Goal: Information Seeking & Learning: Compare options

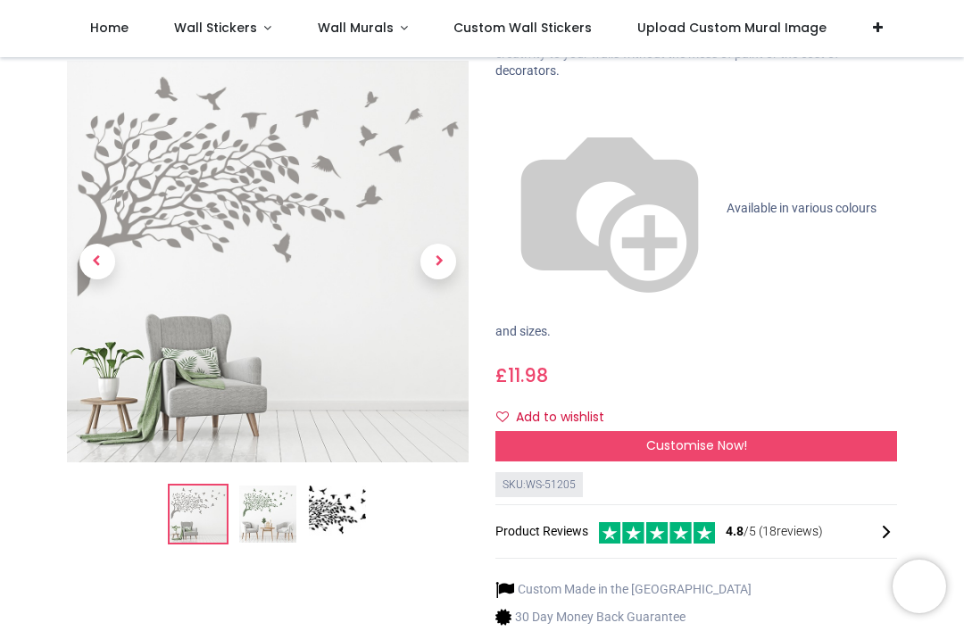
scroll to position [171, 0]
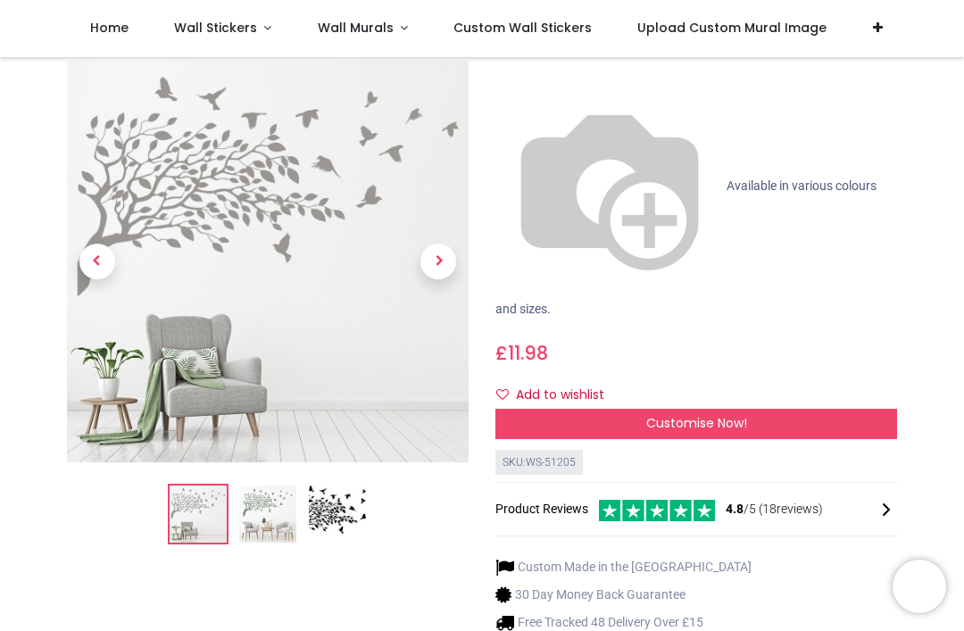
click at [344, 397] on img at bounding box center [268, 263] width 402 height 402
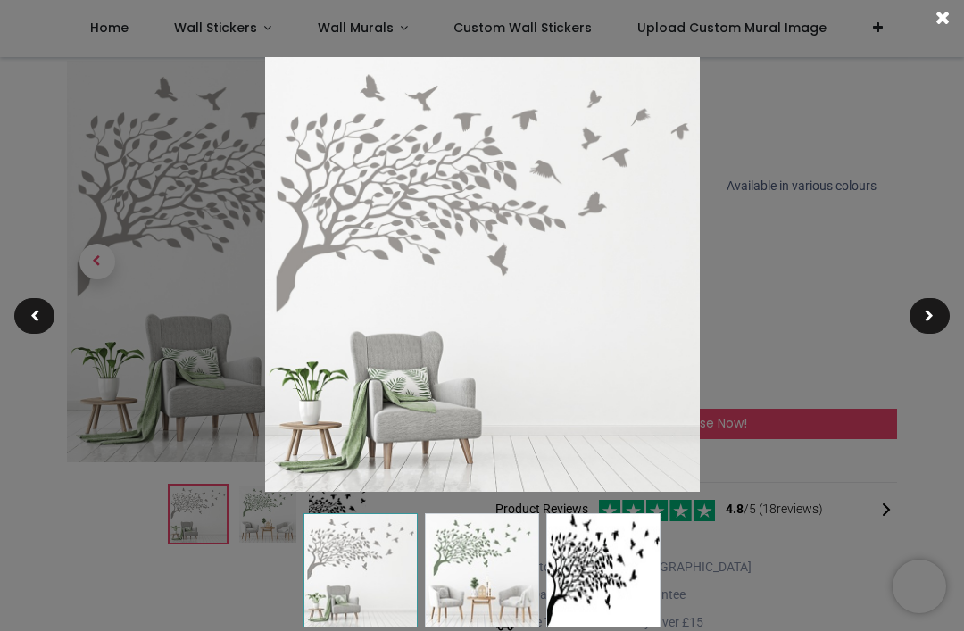
click at [609, 562] on img at bounding box center [604, 570] width 114 height 114
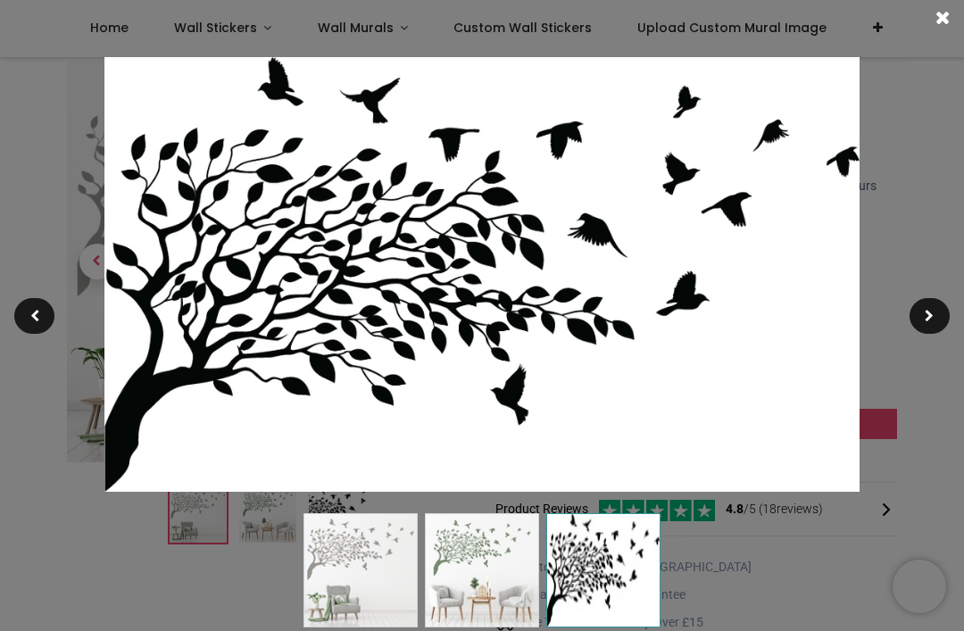
click at [931, 310] on span at bounding box center [929, 316] width 9 height 13
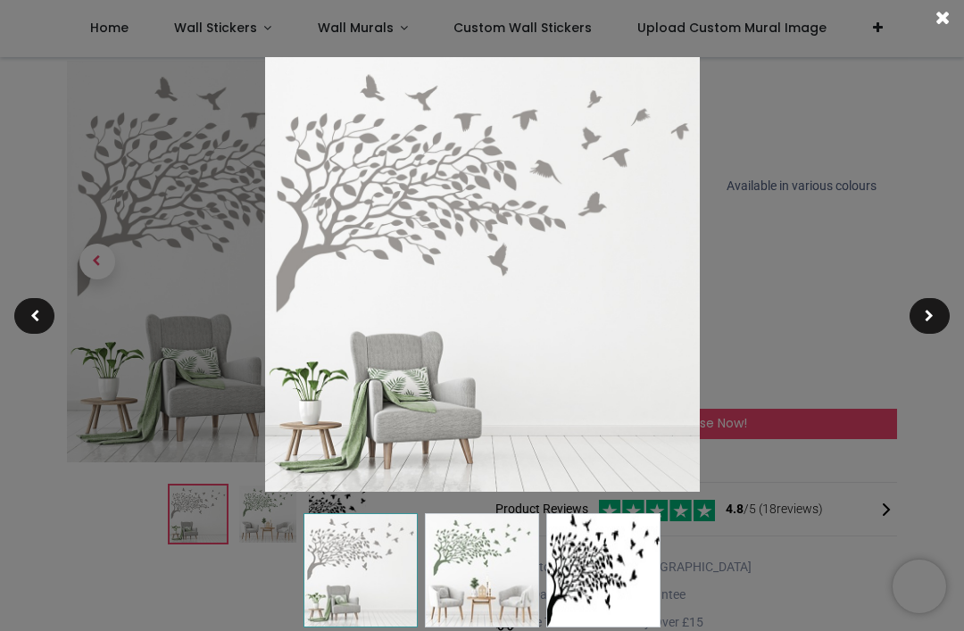
click at [918, 307] on div at bounding box center [930, 316] width 40 height 36
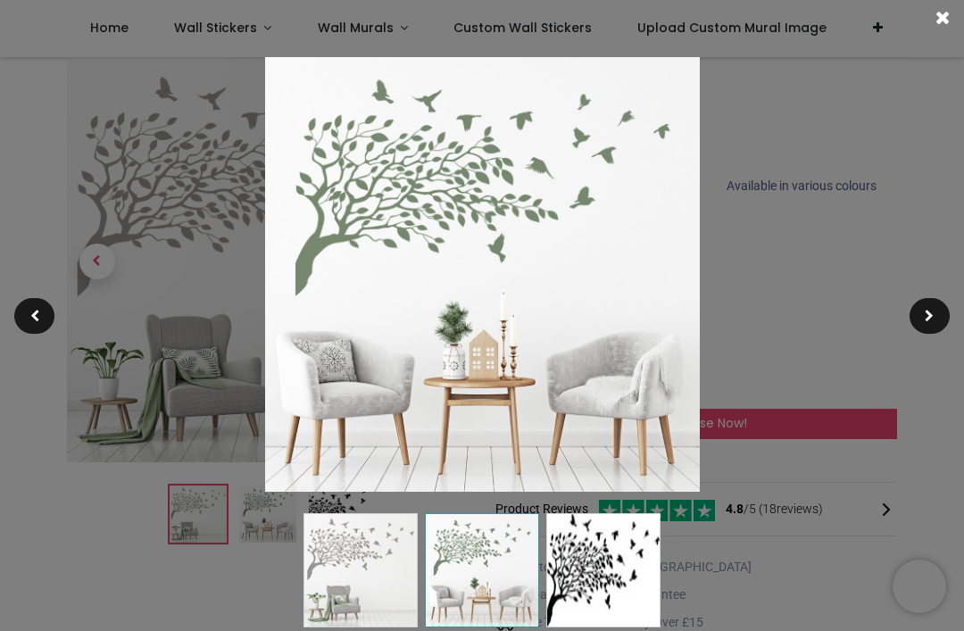
click at [923, 303] on div at bounding box center [930, 316] width 40 height 36
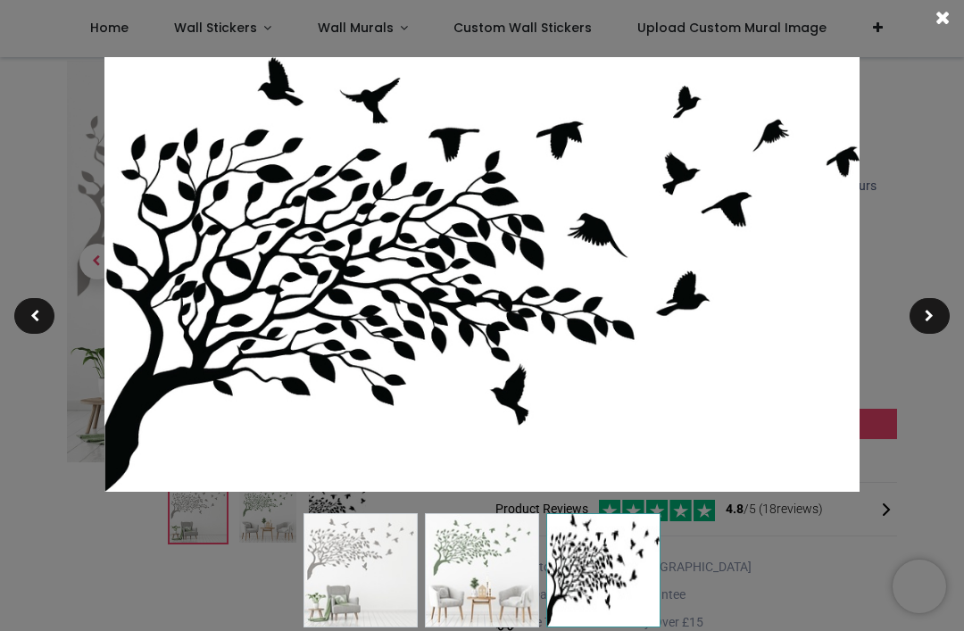
click at [942, 21] on span at bounding box center [943, 18] width 14 height 19
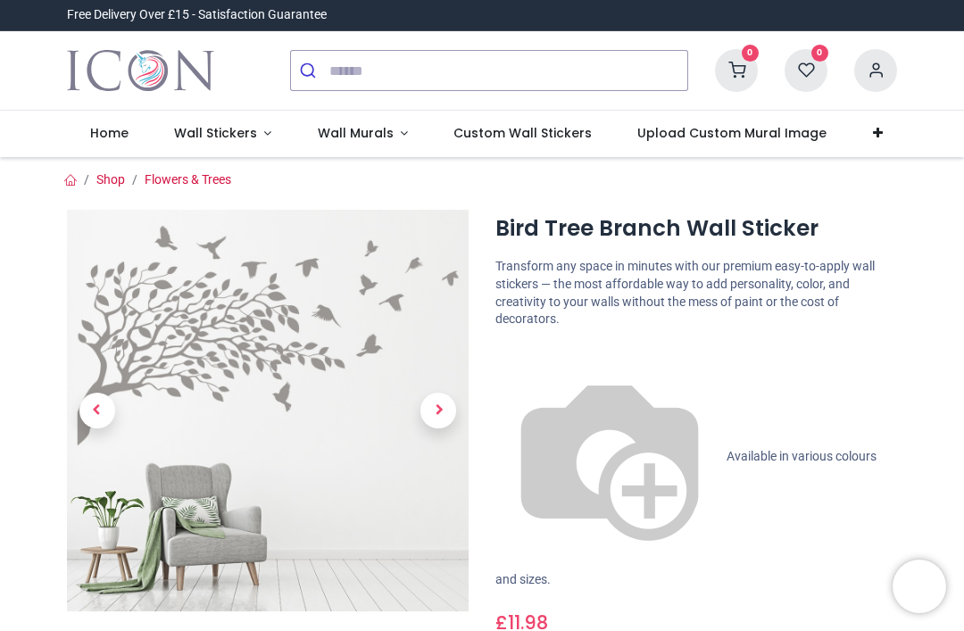
scroll to position [0, 0]
click at [343, 153] on link "Wall Murals" at bounding box center [363, 134] width 137 height 46
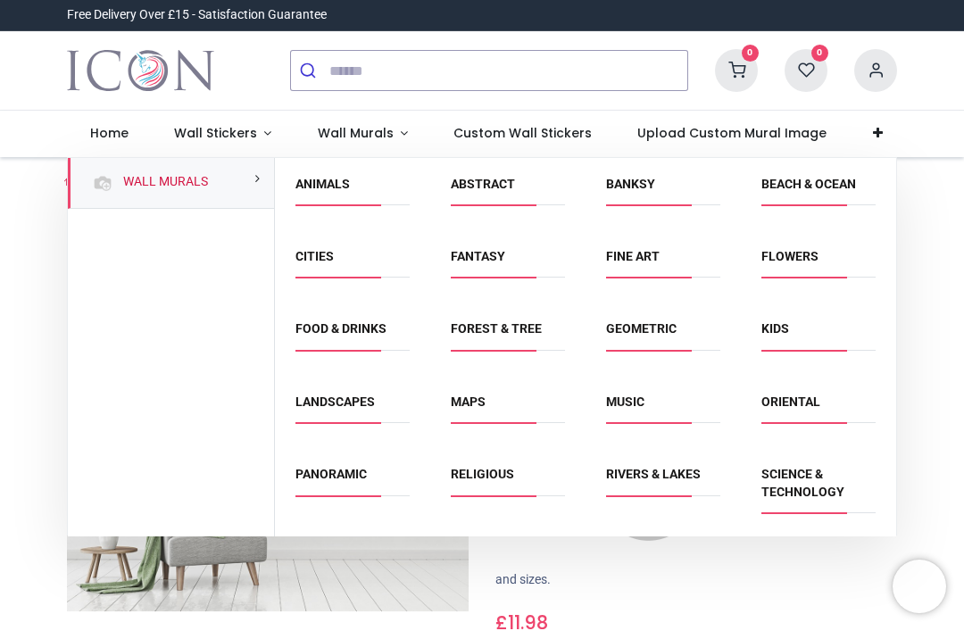
click at [638, 252] on link "Fine Art" at bounding box center [633, 256] width 54 height 14
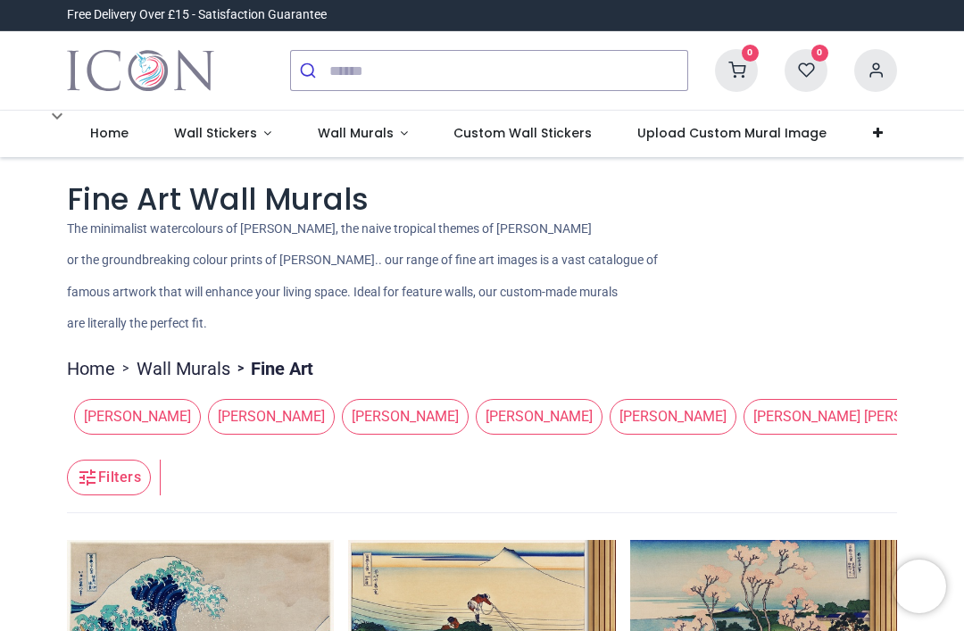
click at [346, 132] on span "Wall Murals" at bounding box center [356, 133] width 76 height 18
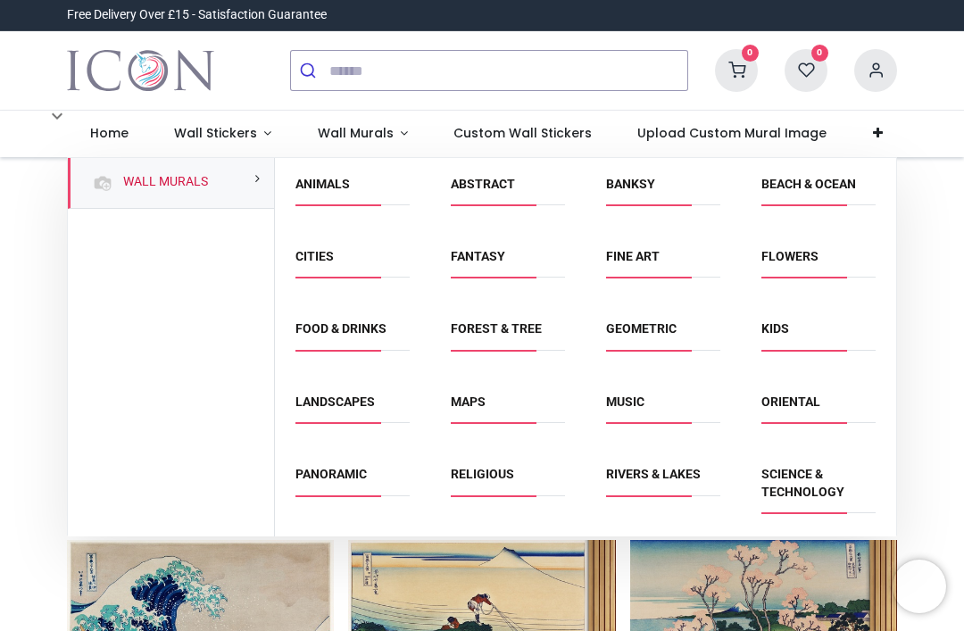
click at [339, 399] on link "Landscapes" at bounding box center [335, 402] width 79 height 14
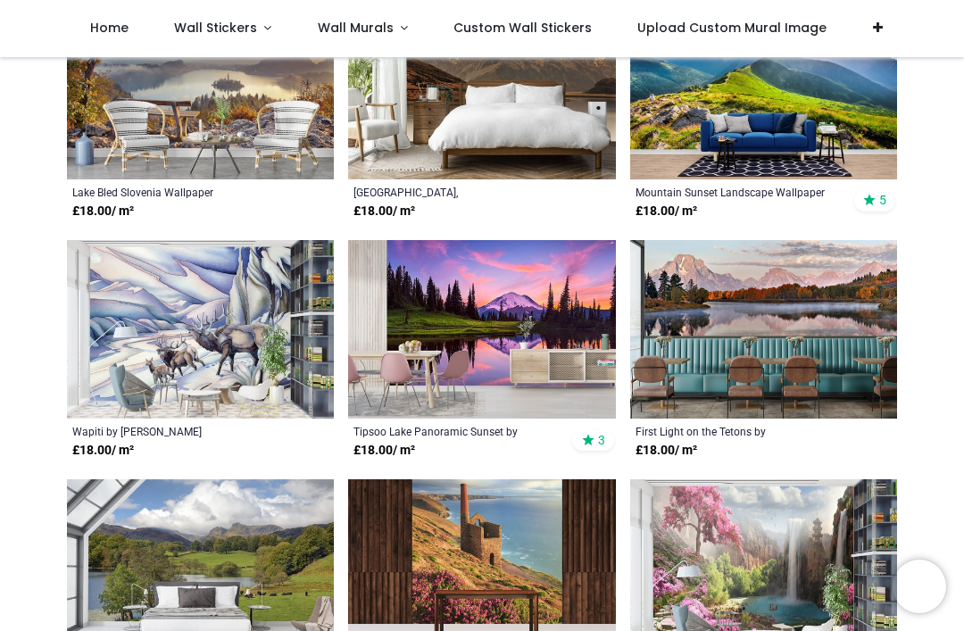
scroll to position [1851, 0]
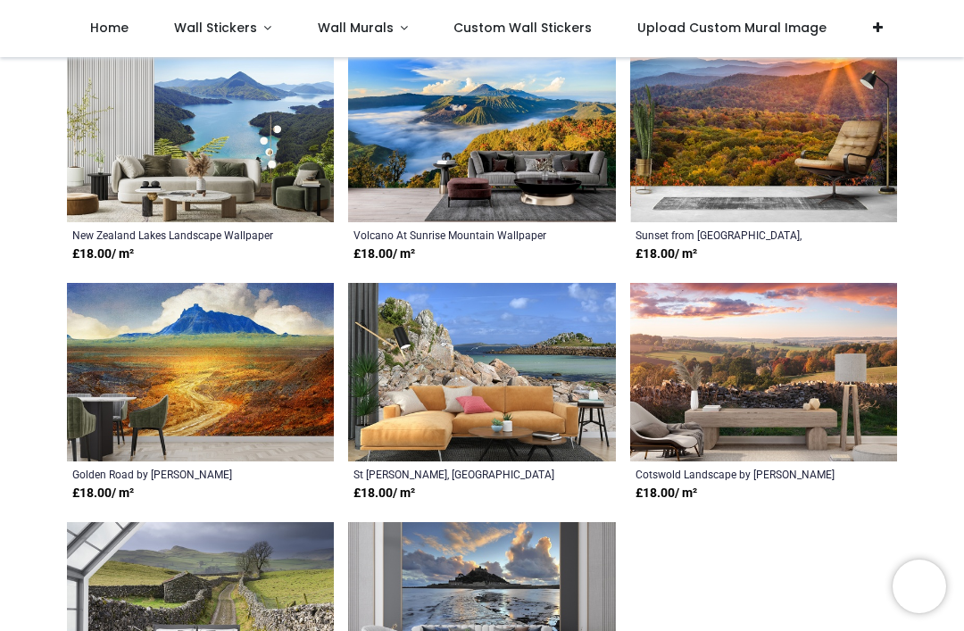
scroll to position [4204, 0]
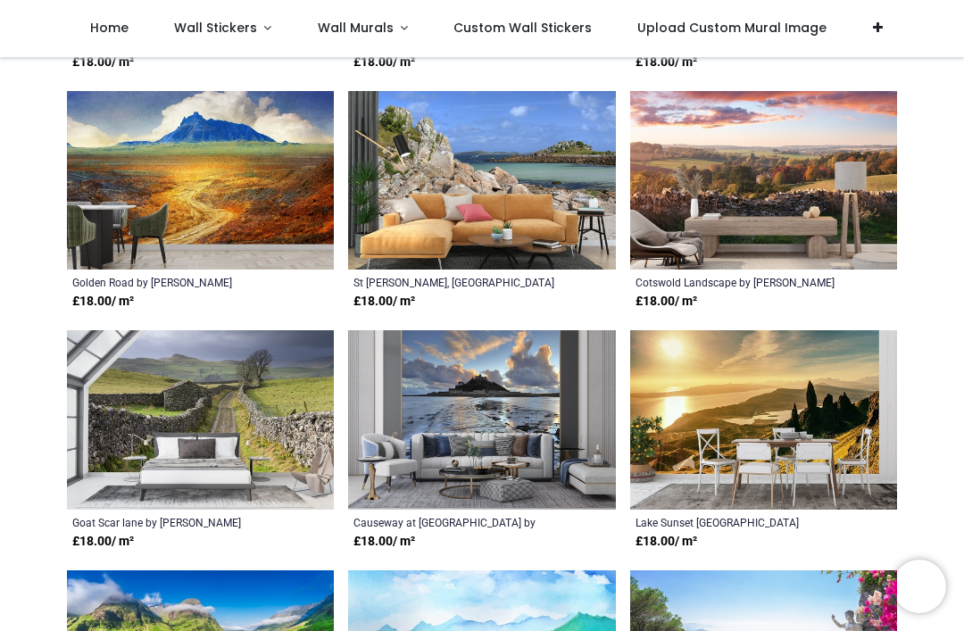
scroll to position [4403, 0]
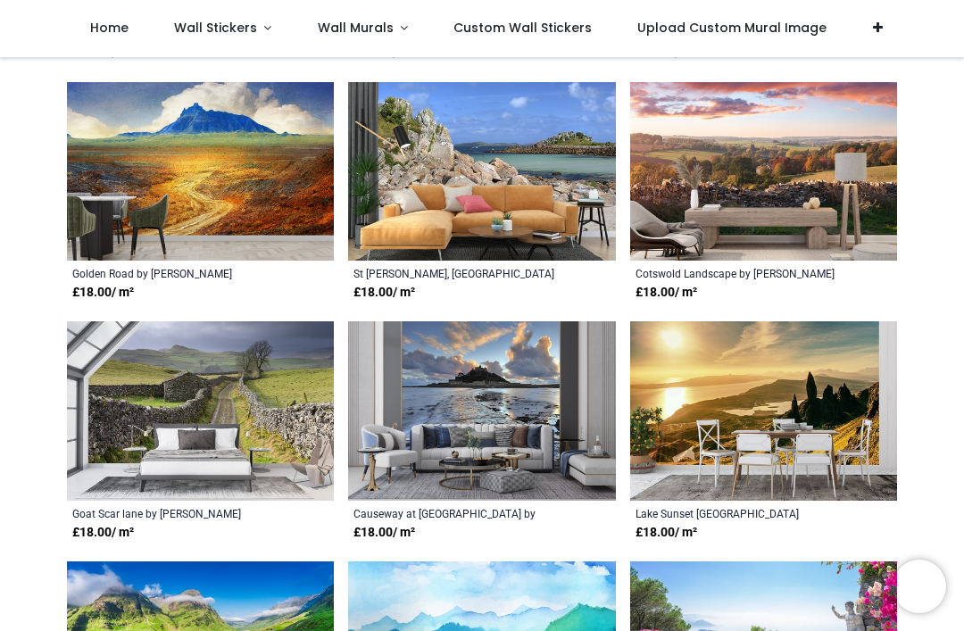
click at [454, 371] on img at bounding box center [481, 410] width 267 height 179
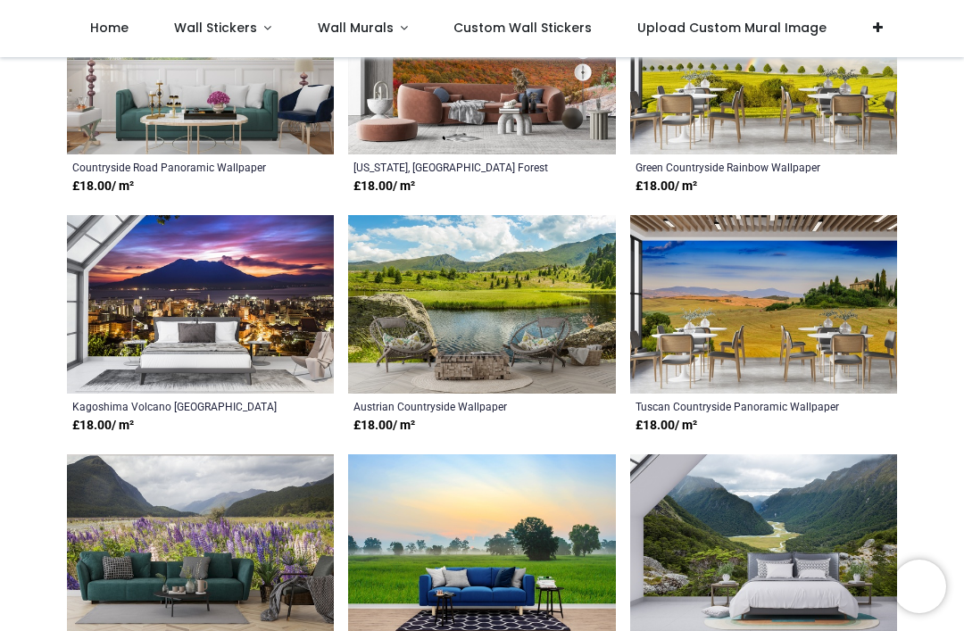
scroll to position [6190, 0]
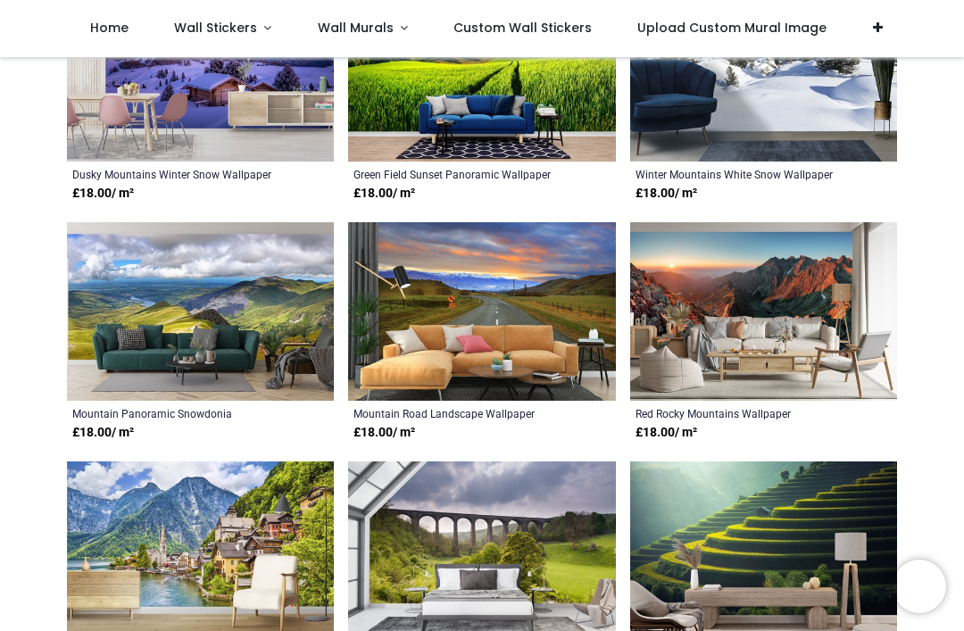
scroll to position [5076, 0]
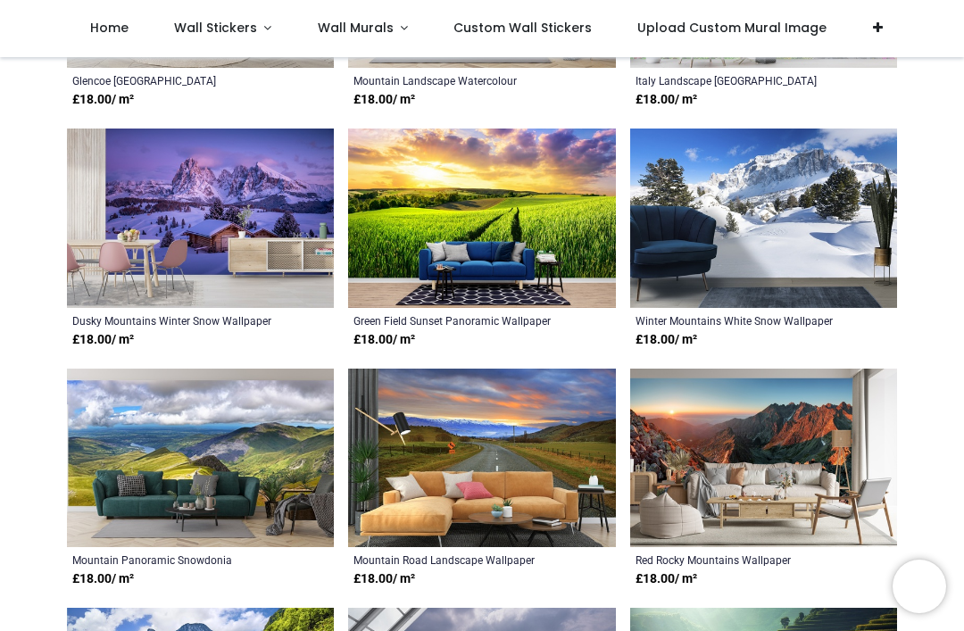
click at [329, 31] on span "Wall Murals" at bounding box center [356, 28] width 76 height 18
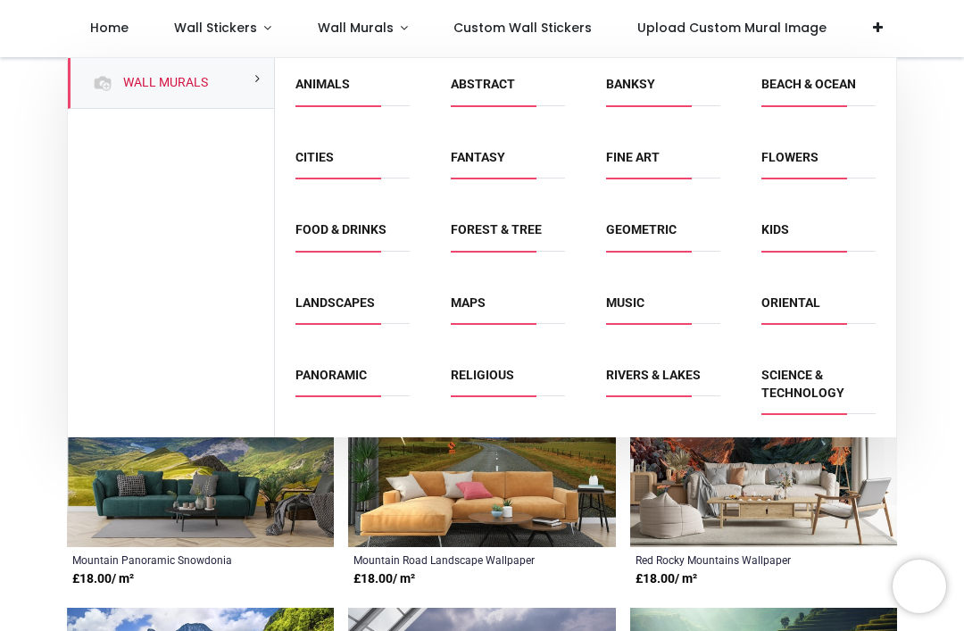
click at [486, 160] on link "Fantasy" at bounding box center [478, 157] width 54 height 14
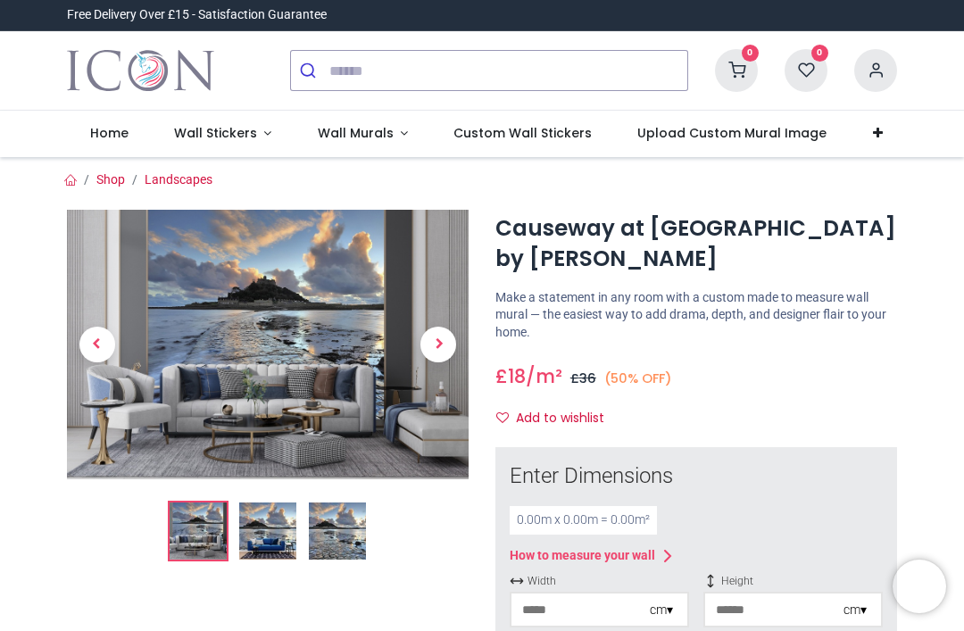
click at [286, 536] on img at bounding box center [267, 531] width 57 height 57
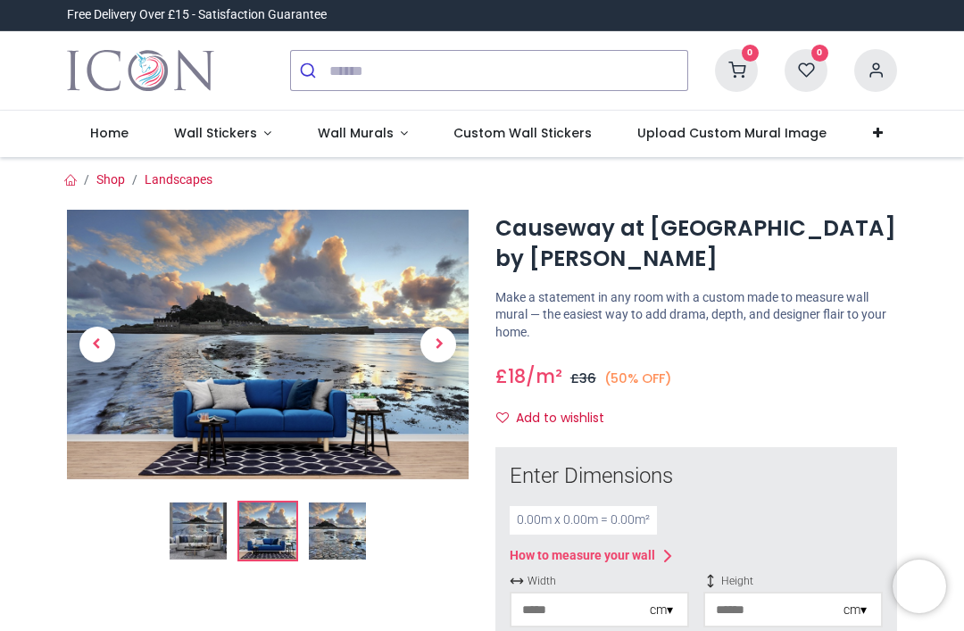
click at [361, 531] on img at bounding box center [337, 531] width 57 height 57
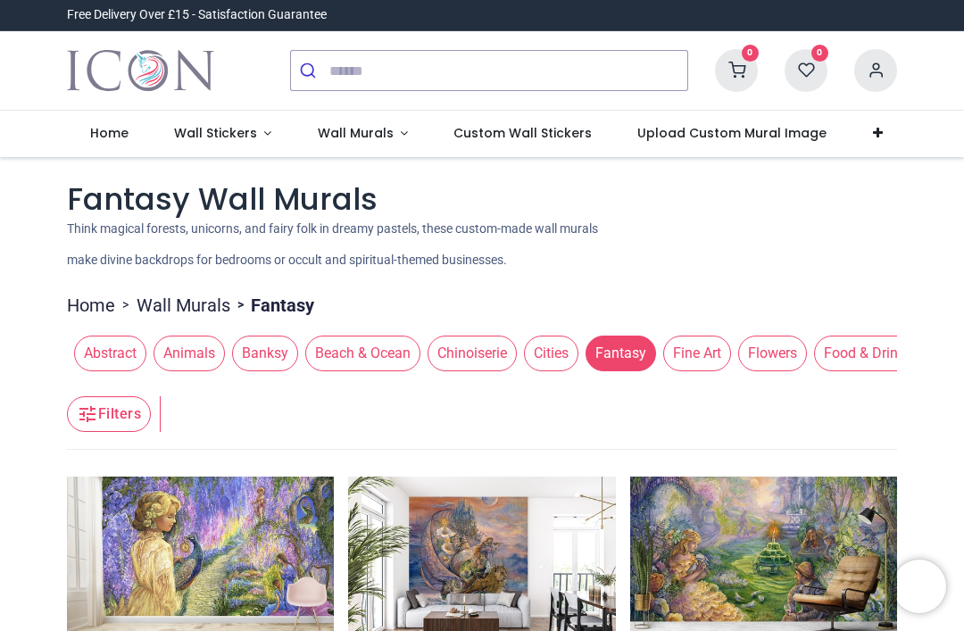
click at [357, 131] on span "Wall Murals" at bounding box center [356, 133] width 76 height 18
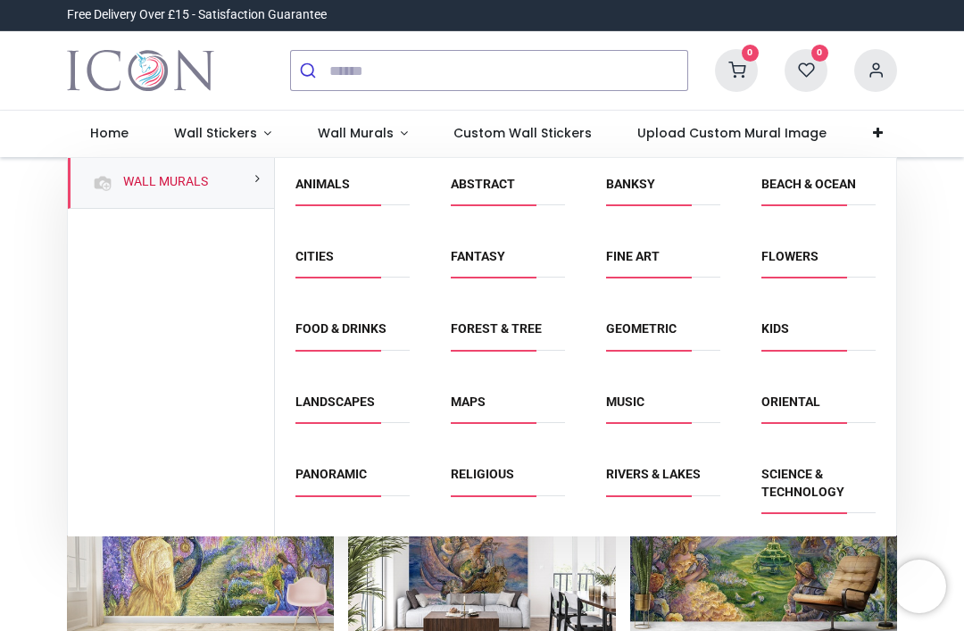
click at [805, 402] on link "Oriental" at bounding box center [791, 402] width 59 height 14
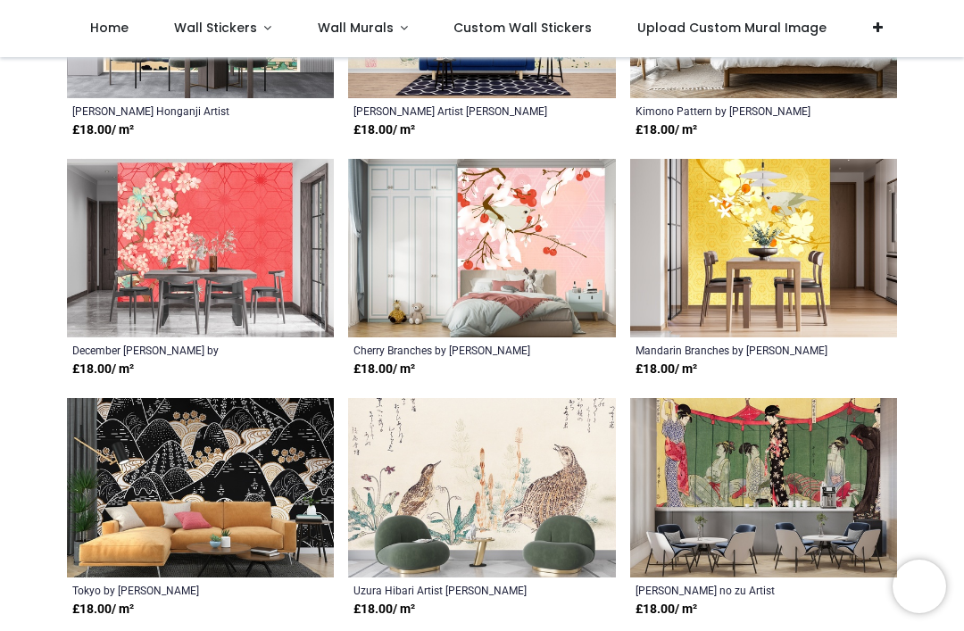
scroll to position [1443, 0]
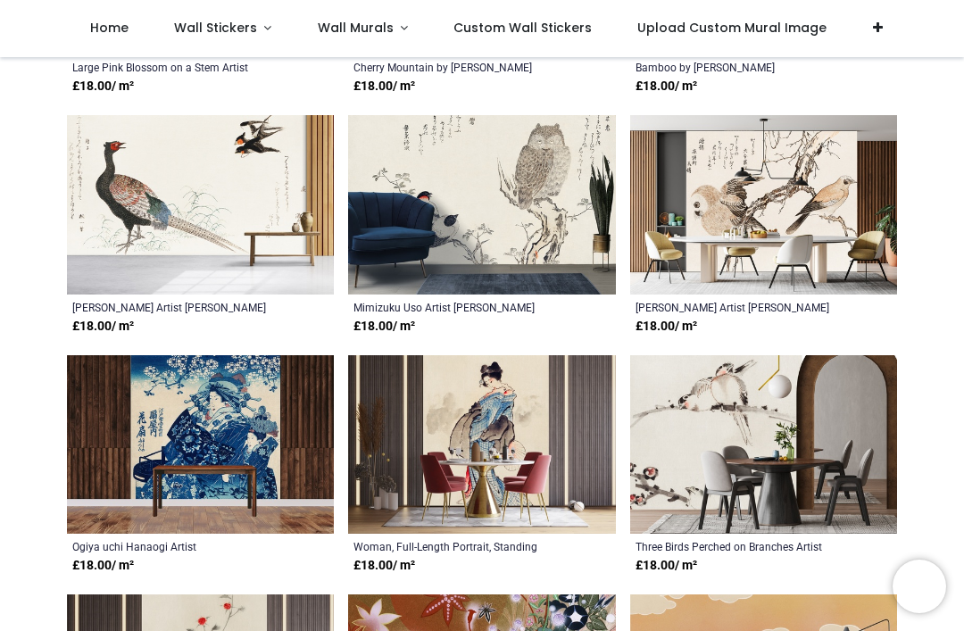
scroll to position [2659, 0]
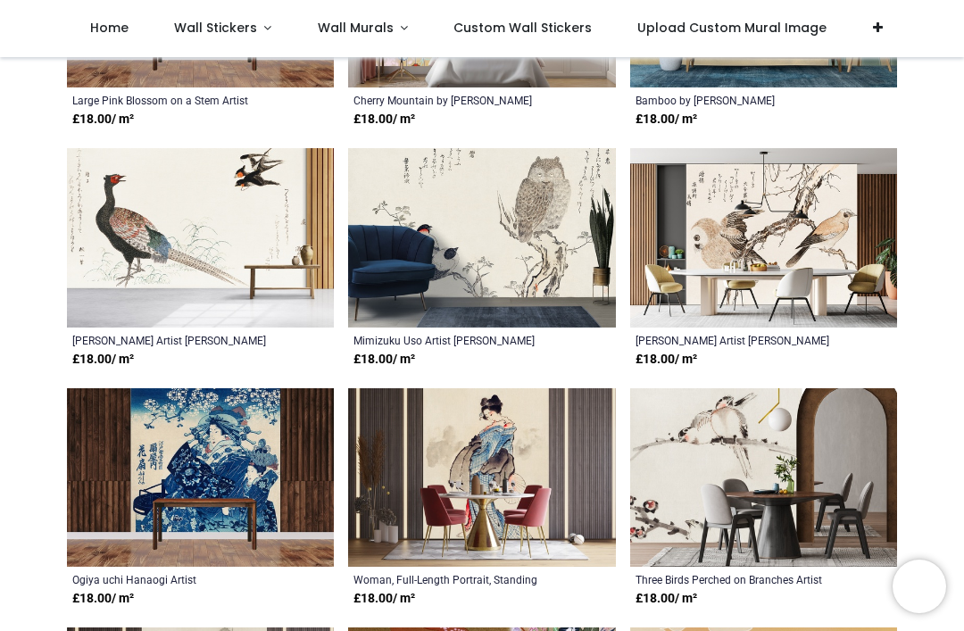
click at [344, 35] on span "Wall Murals" at bounding box center [356, 28] width 76 height 18
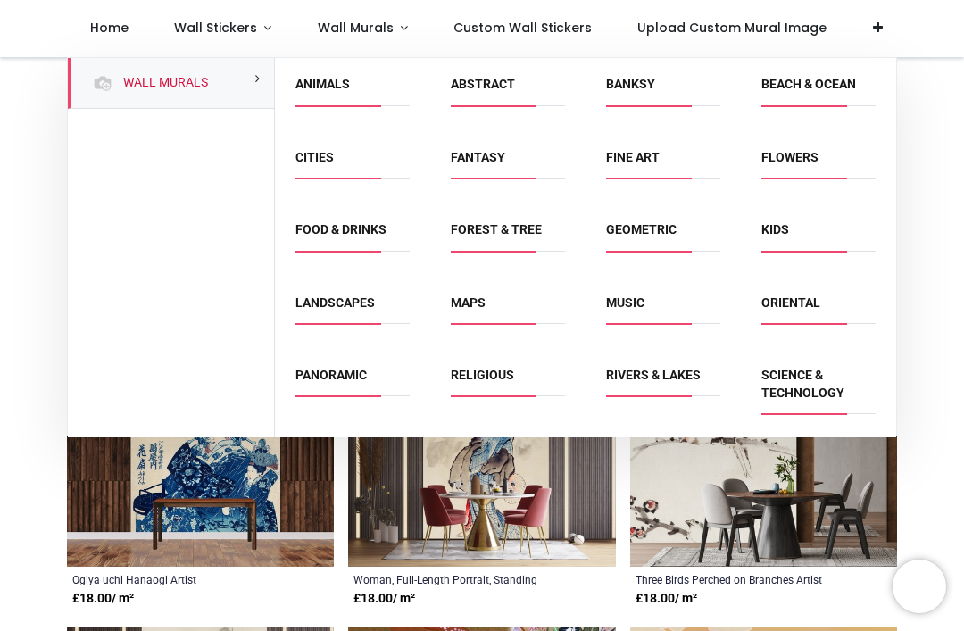
click at [650, 368] on link "Rivers & Lakes" at bounding box center [653, 375] width 95 height 14
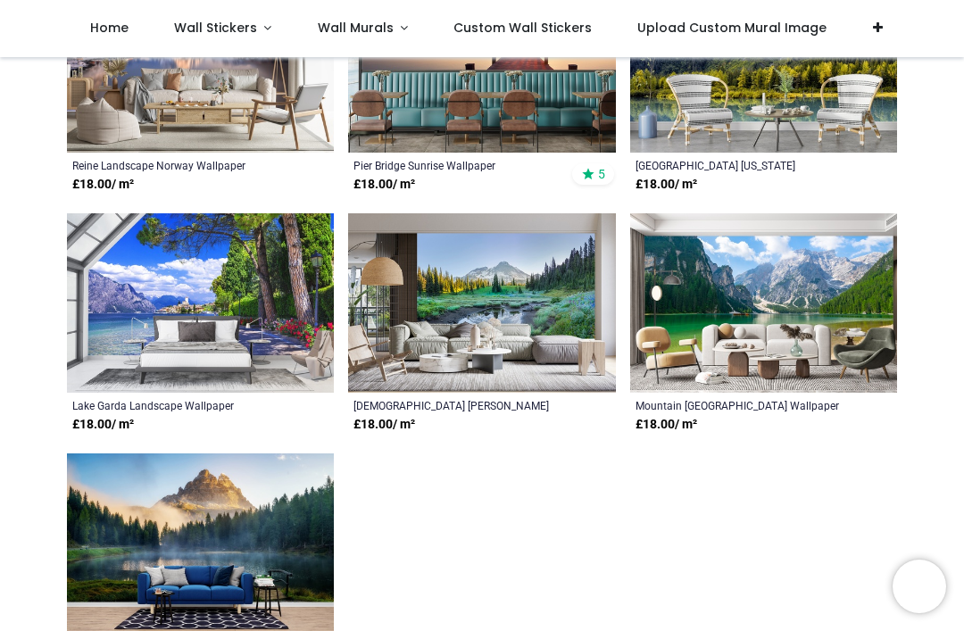
scroll to position [2116, 0]
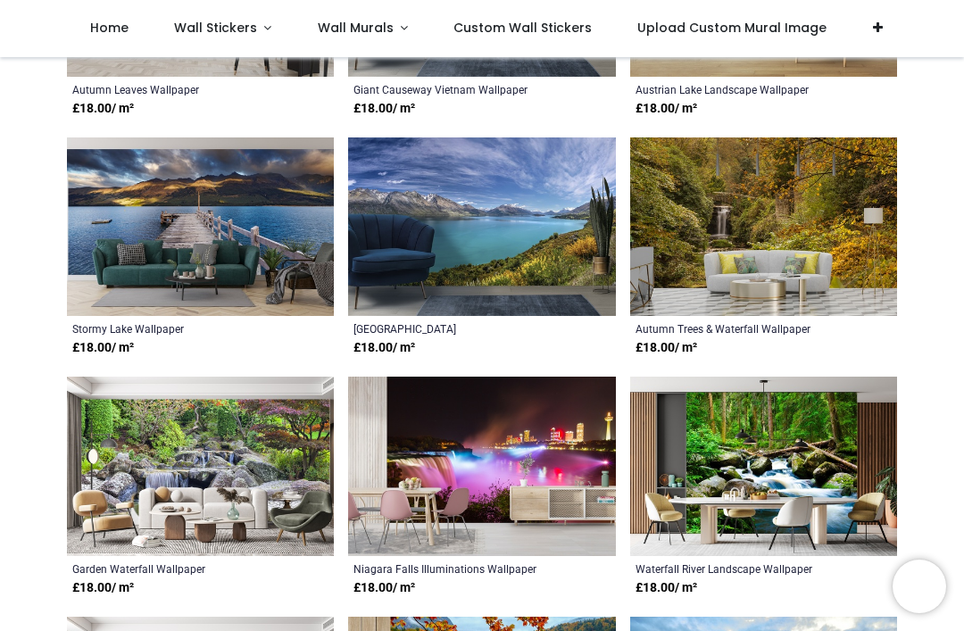
scroll to position [3869, 0]
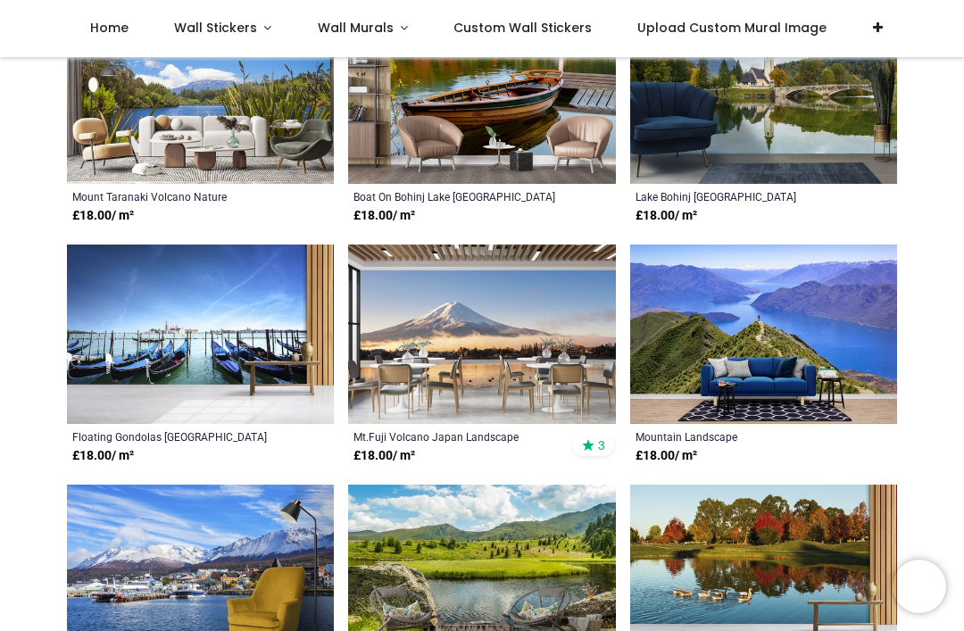
scroll to position [4457, 0]
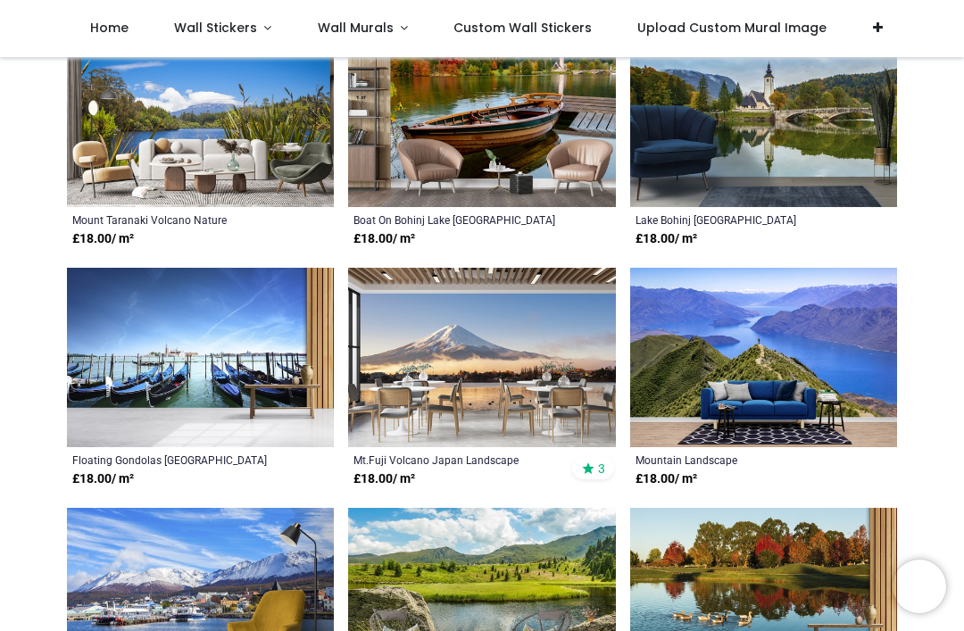
click at [363, 35] on span "Wall Murals" at bounding box center [356, 28] width 76 height 18
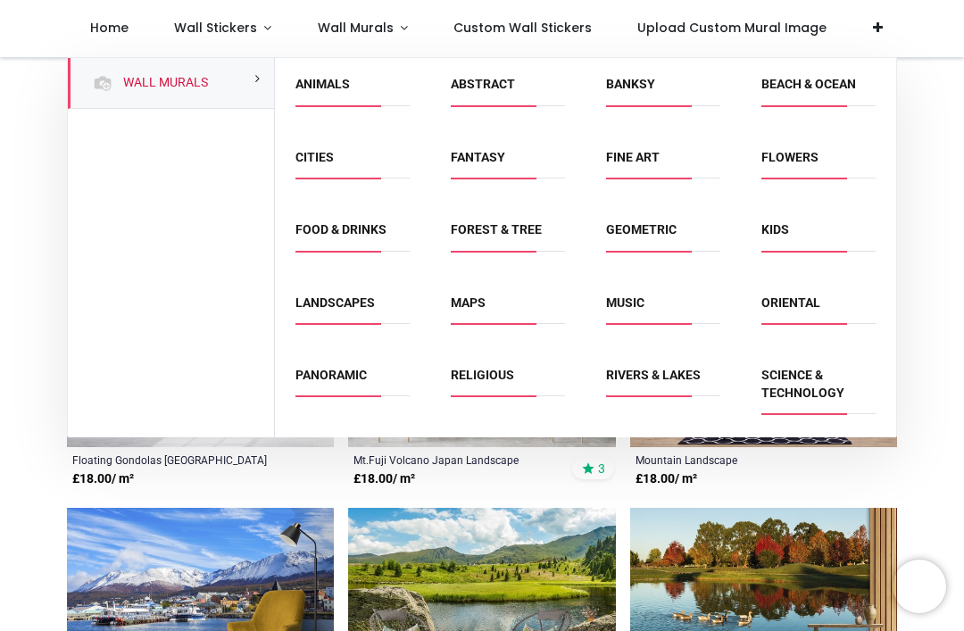
click at [622, 296] on link "Music" at bounding box center [625, 303] width 38 height 14
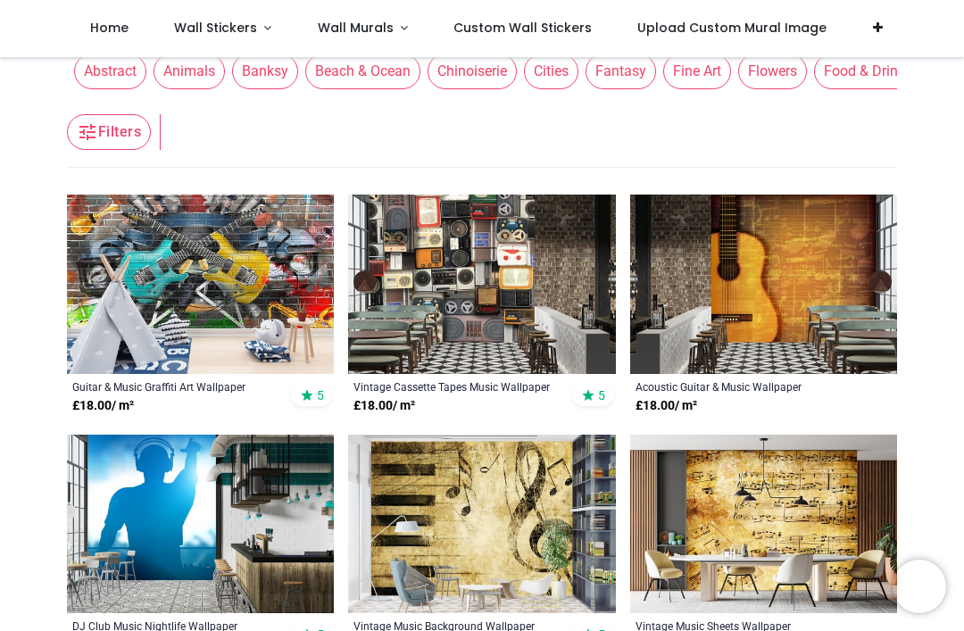
scroll to position [249, 0]
click at [351, 21] on span "Wall Murals" at bounding box center [356, 28] width 76 height 18
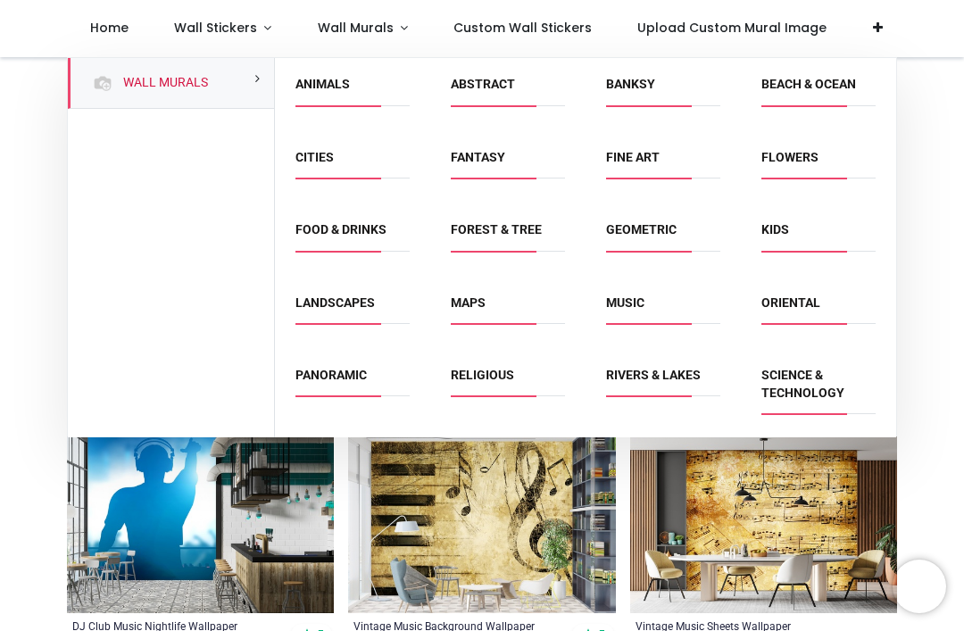
click at [799, 385] on link "Science & Technology" at bounding box center [803, 384] width 83 height 32
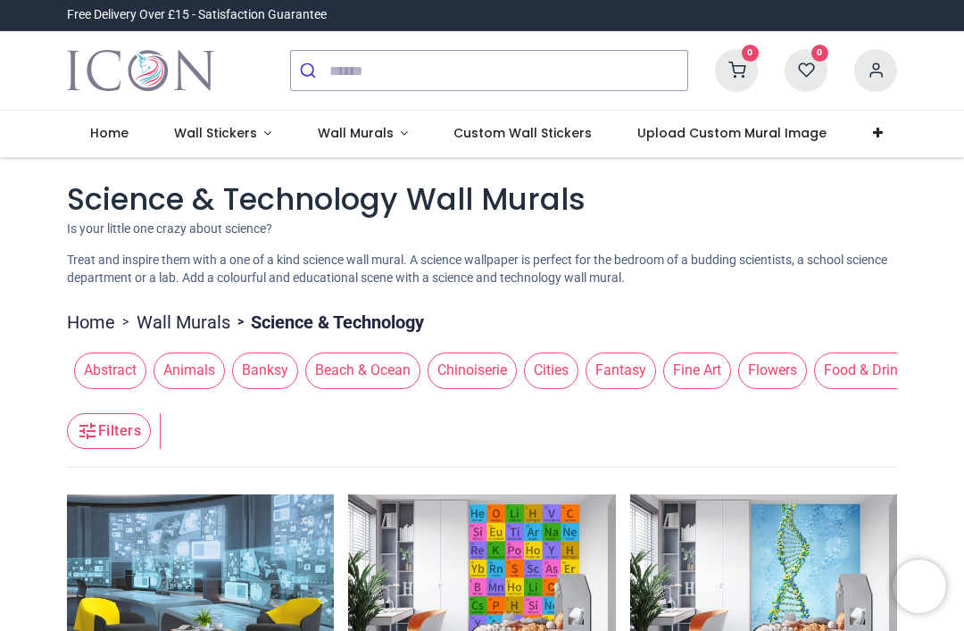
click at [350, 133] on span "Wall Murals" at bounding box center [356, 133] width 76 height 18
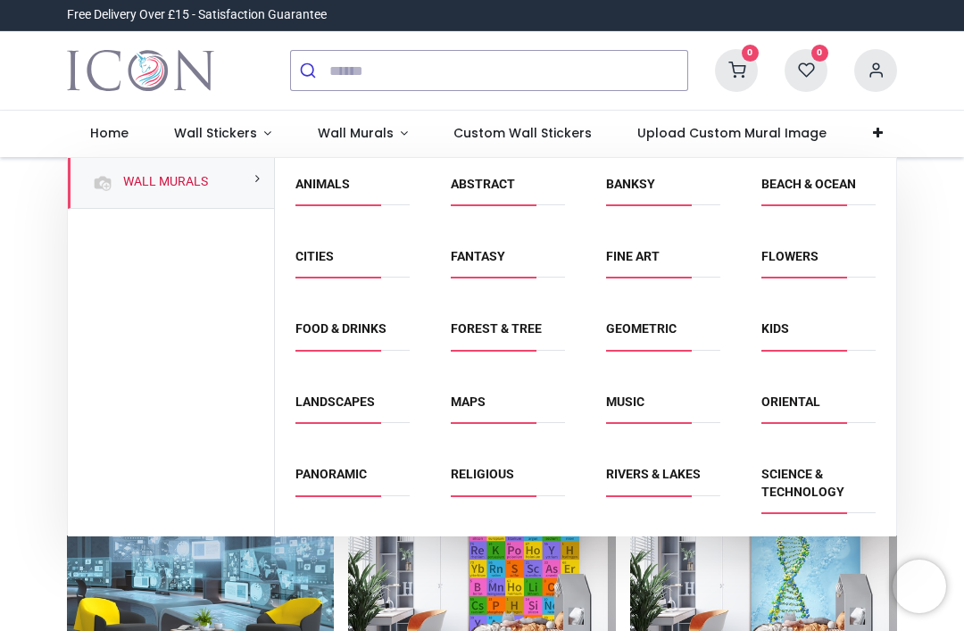
click at [336, 474] on link "Panoramic" at bounding box center [331, 474] width 71 height 14
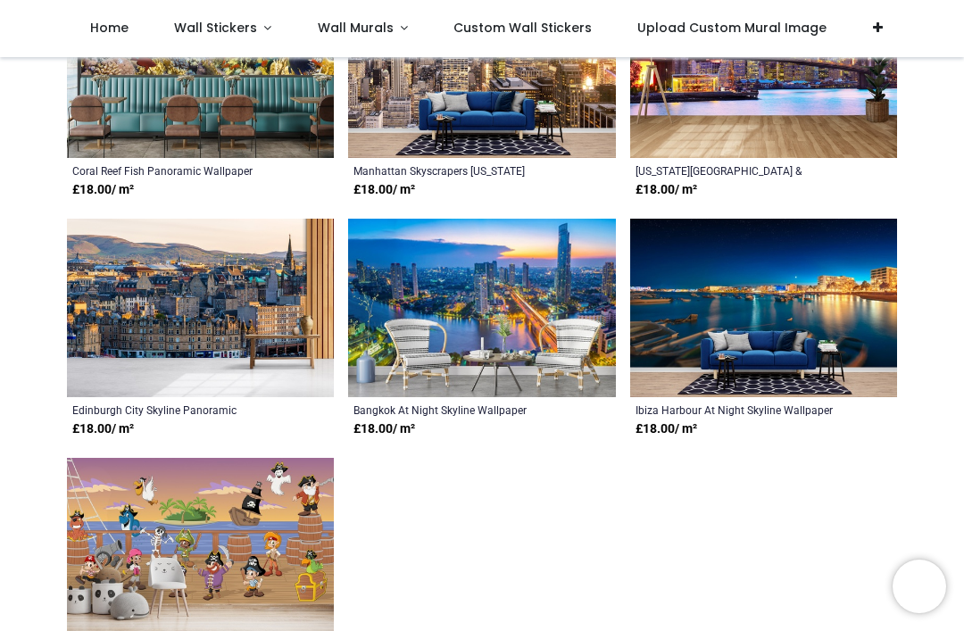
scroll to position [2141, 0]
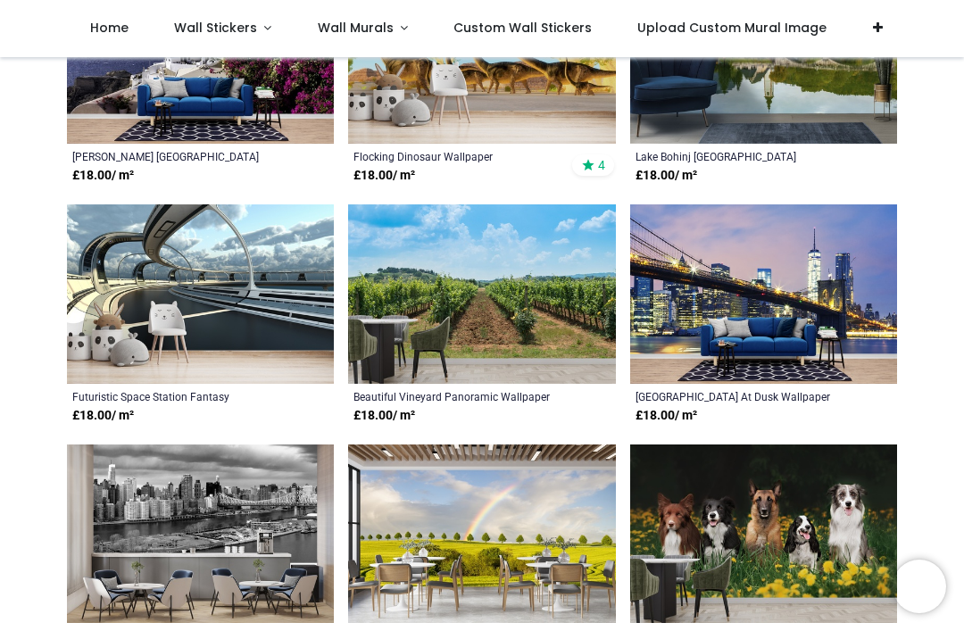
scroll to position [2836, 0]
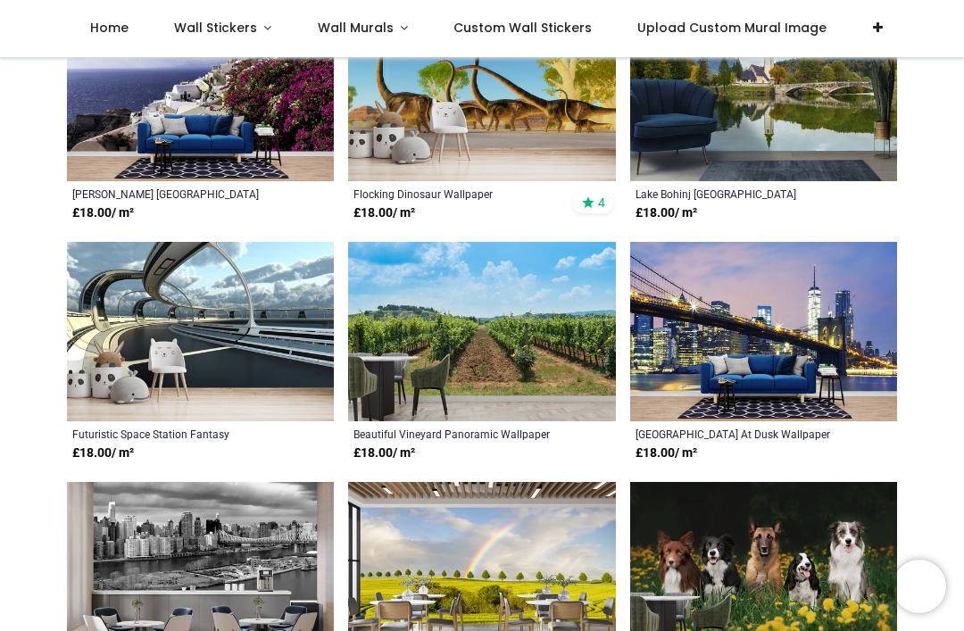
click at [339, 29] on span "Wall Murals" at bounding box center [356, 28] width 76 height 18
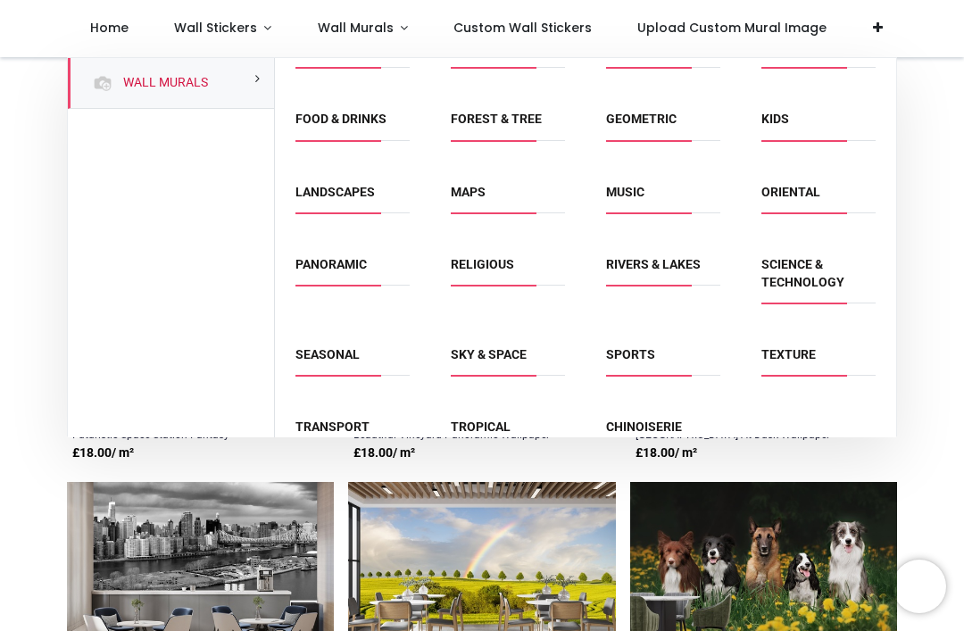
scroll to position [109, 0]
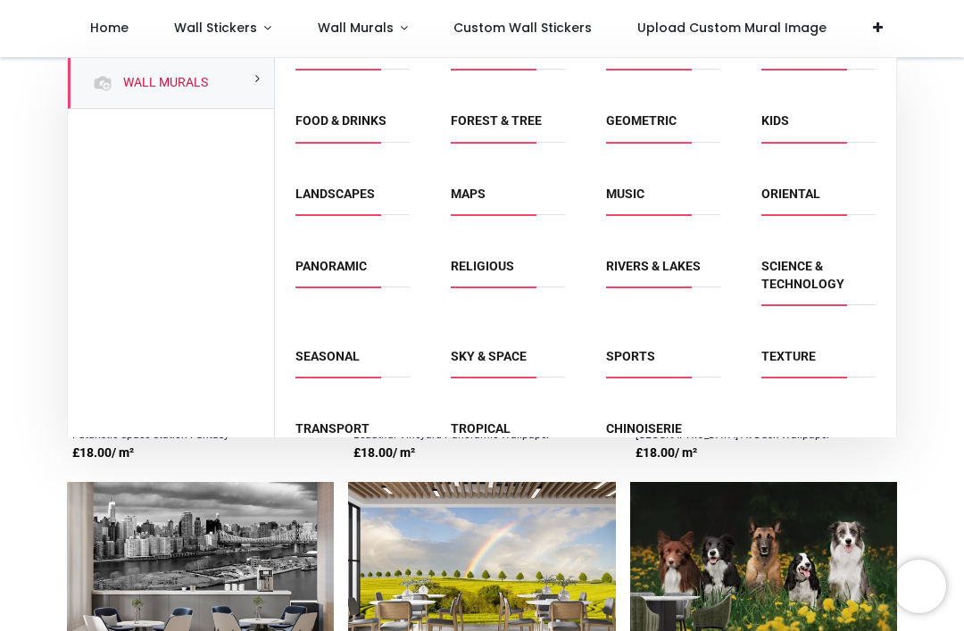
click at [497, 424] on link "Tropical" at bounding box center [481, 429] width 60 height 14
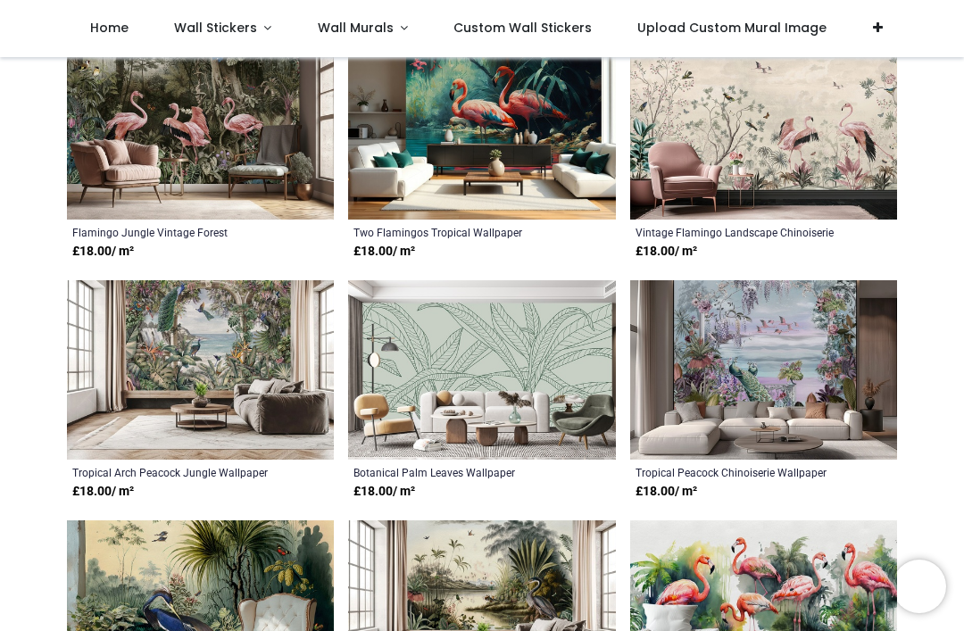
scroll to position [3524, 0]
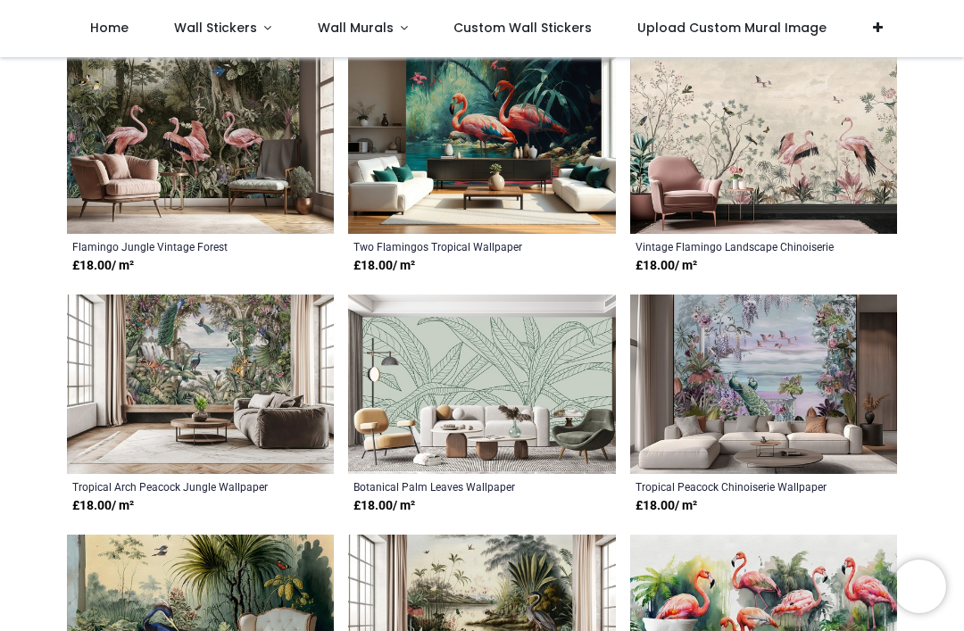
click at [348, 32] on span "Wall Murals" at bounding box center [356, 28] width 76 height 18
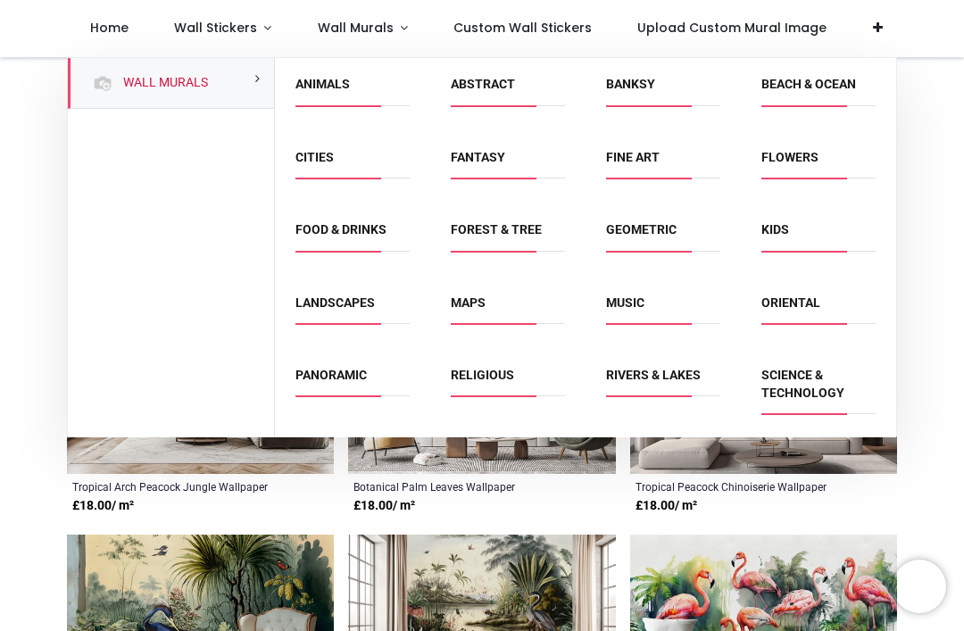
scroll to position [0, 0]
click at [794, 88] on link "Beach & Ocean" at bounding box center [809, 84] width 95 height 14
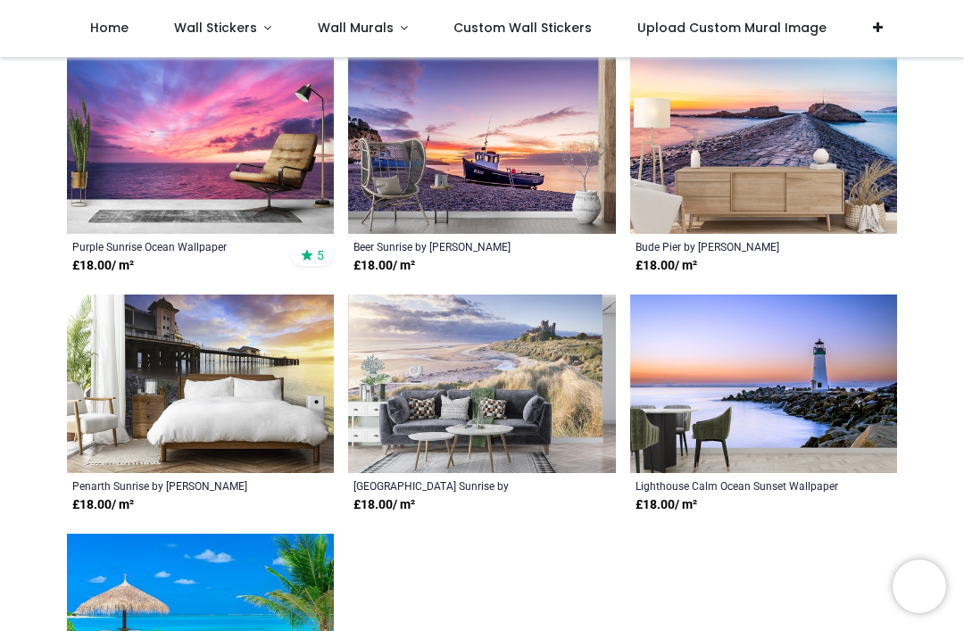
scroll to position [2066, 0]
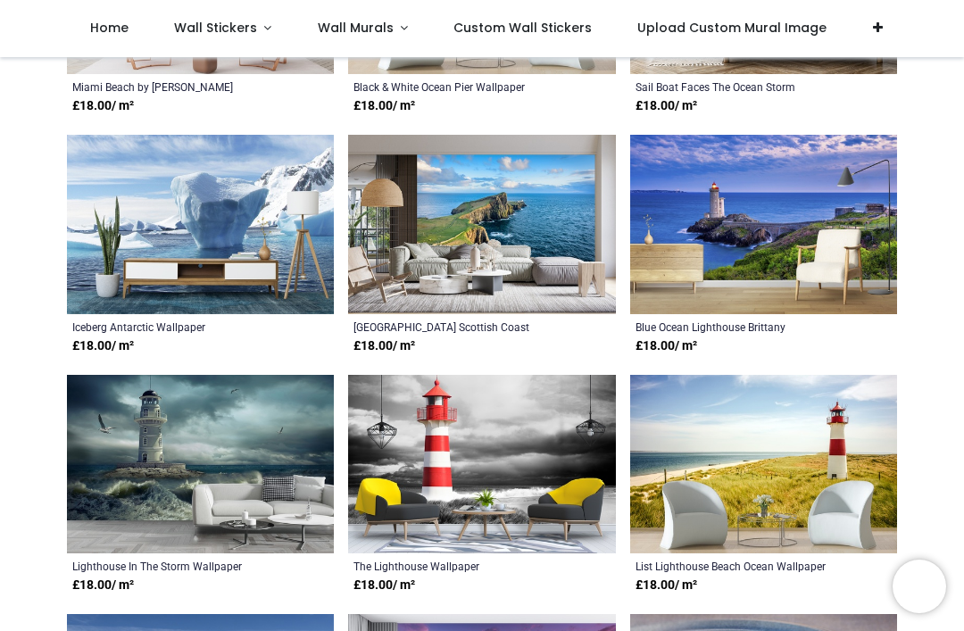
scroll to position [3903, 0]
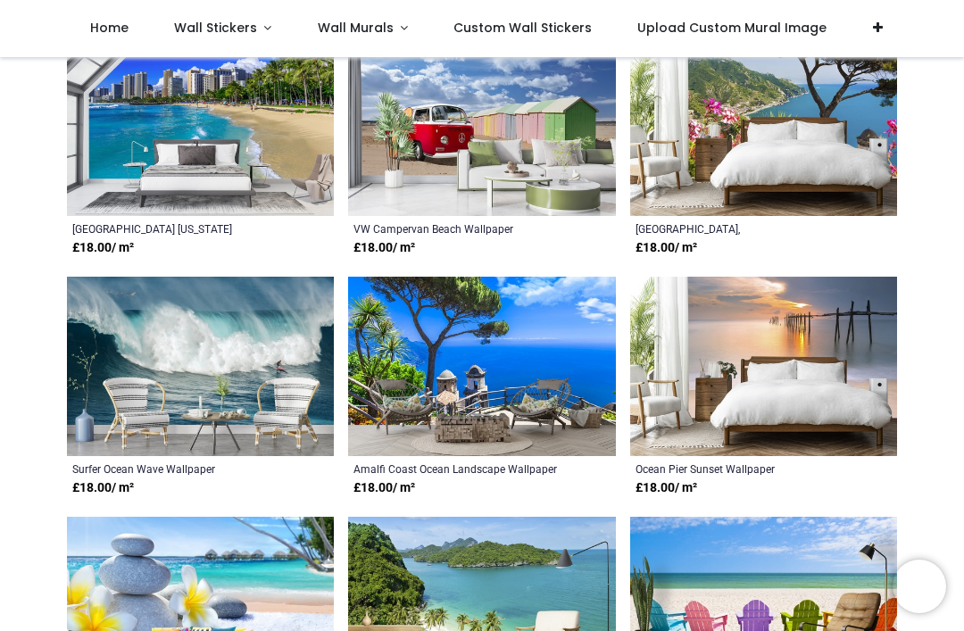
scroll to position [6400, 0]
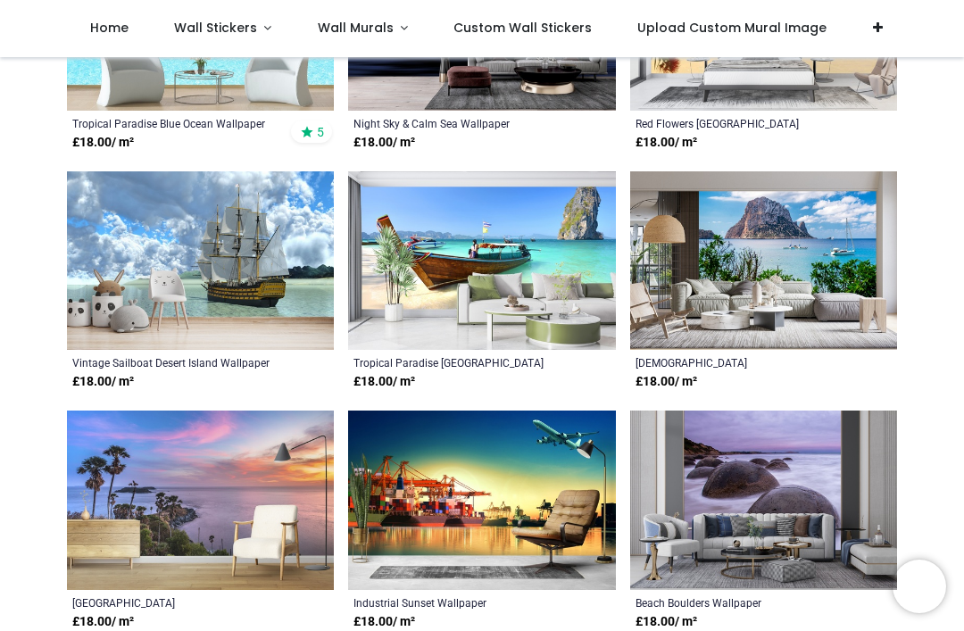
scroll to position [8677, 0]
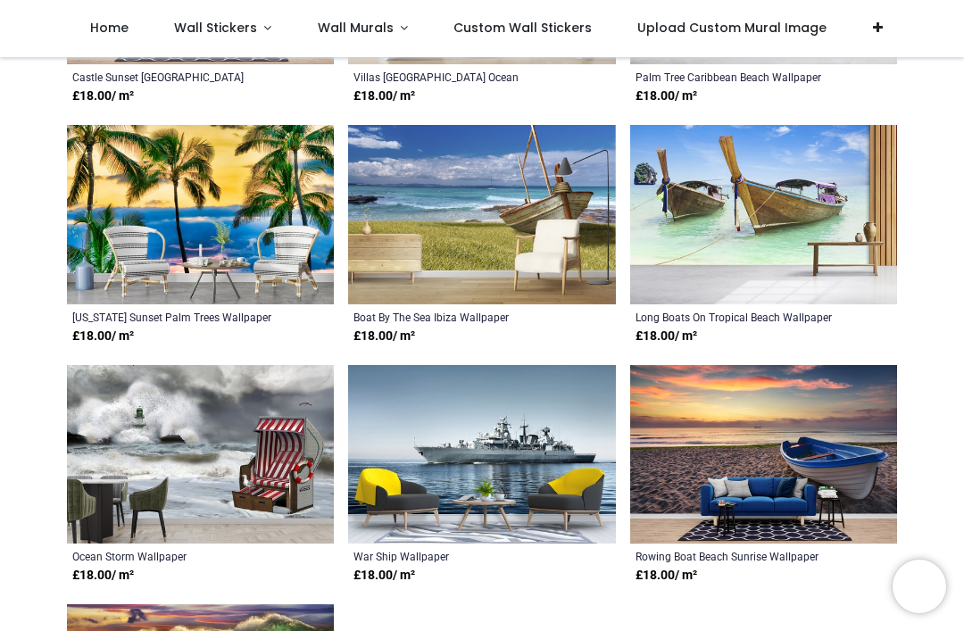
scroll to position [9890, 0]
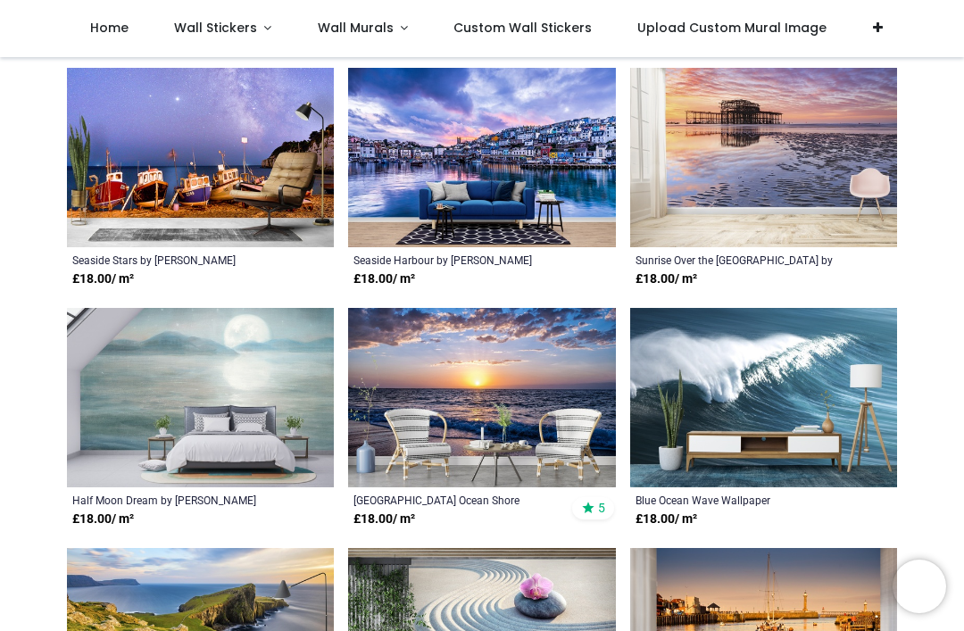
scroll to position [5407, 0]
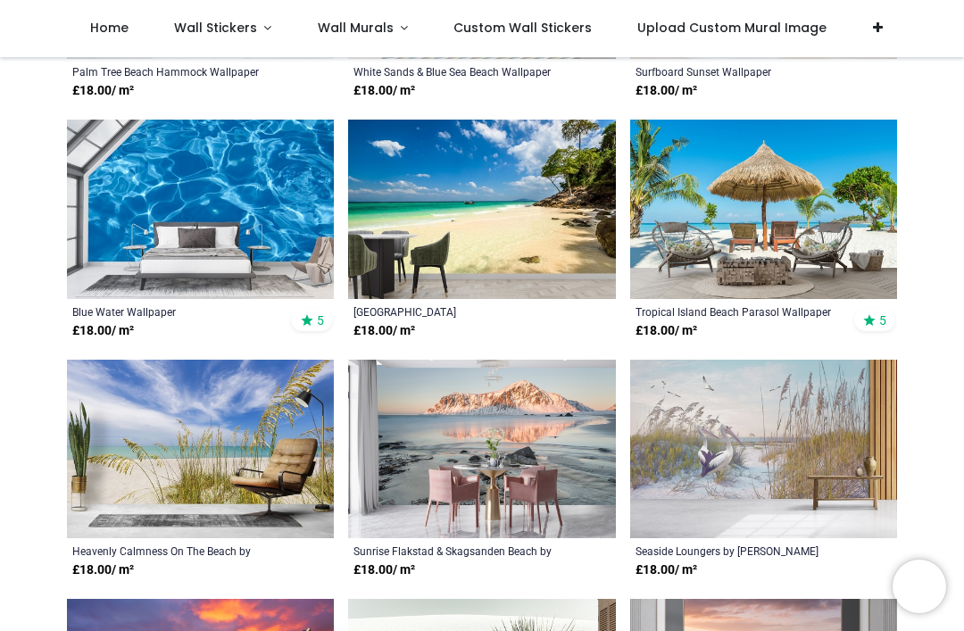
scroll to position [2957, 0]
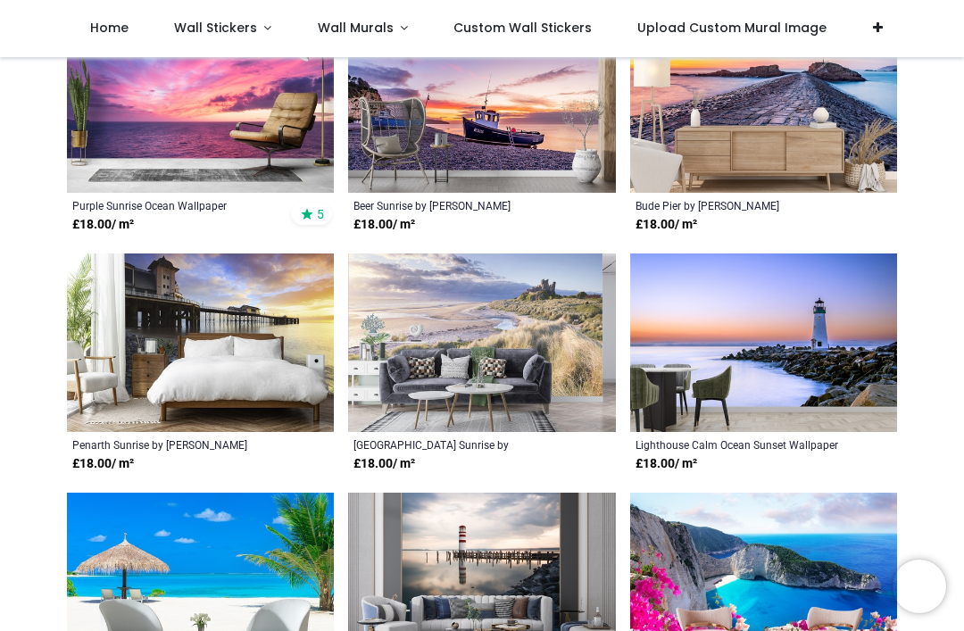
scroll to position [2105, 0]
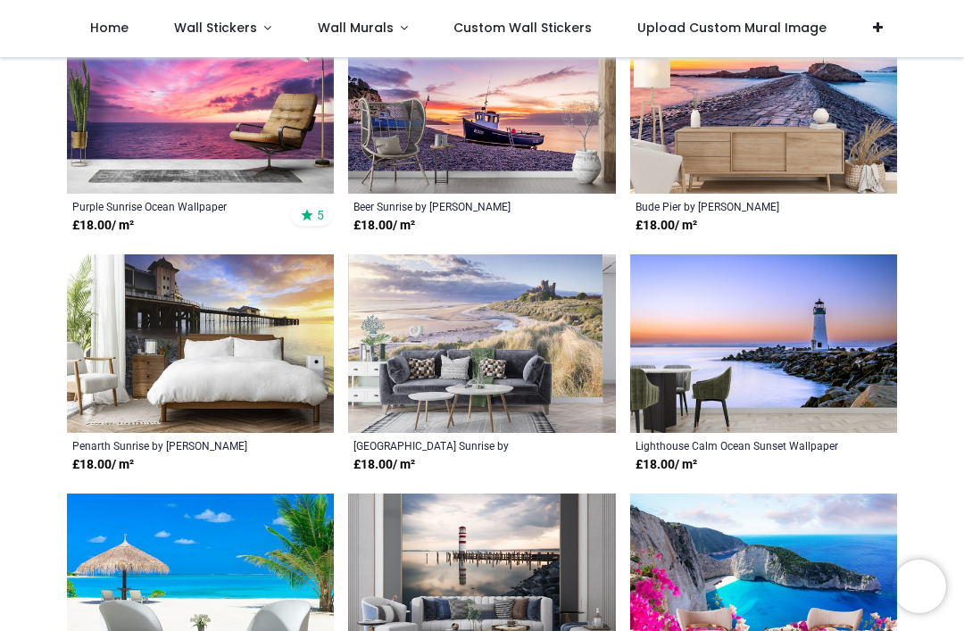
click at [430, 307] on img at bounding box center [481, 344] width 267 height 179
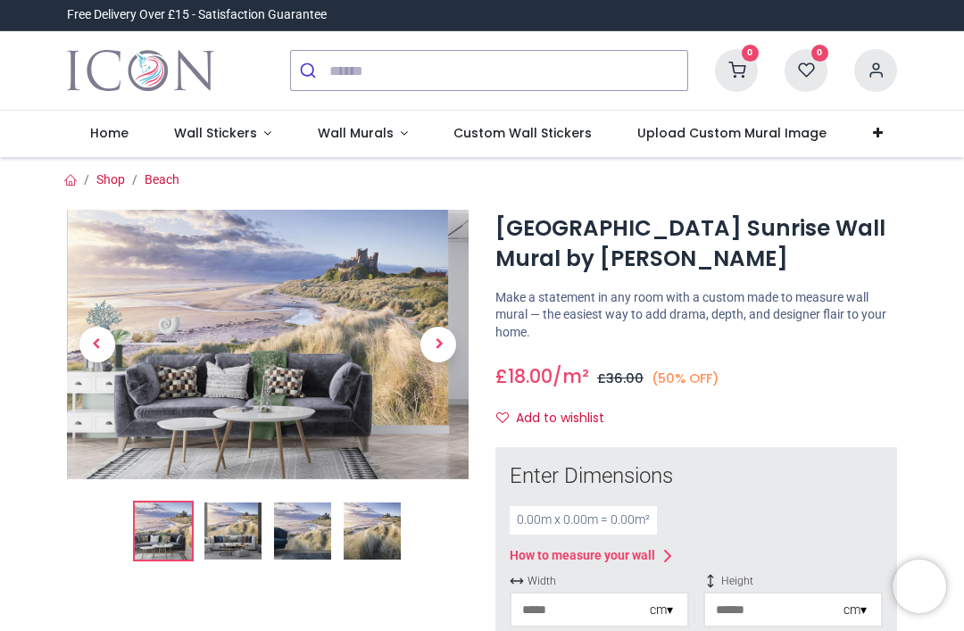
click at [301, 514] on img at bounding box center [302, 531] width 57 height 57
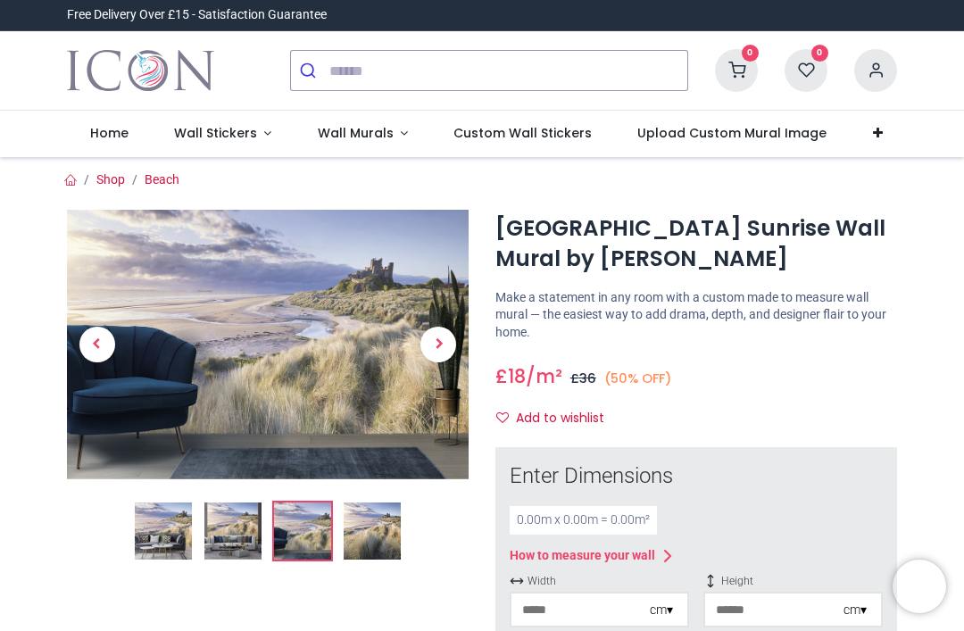
click at [378, 532] on img at bounding box center [372, 531] width 57 height 57
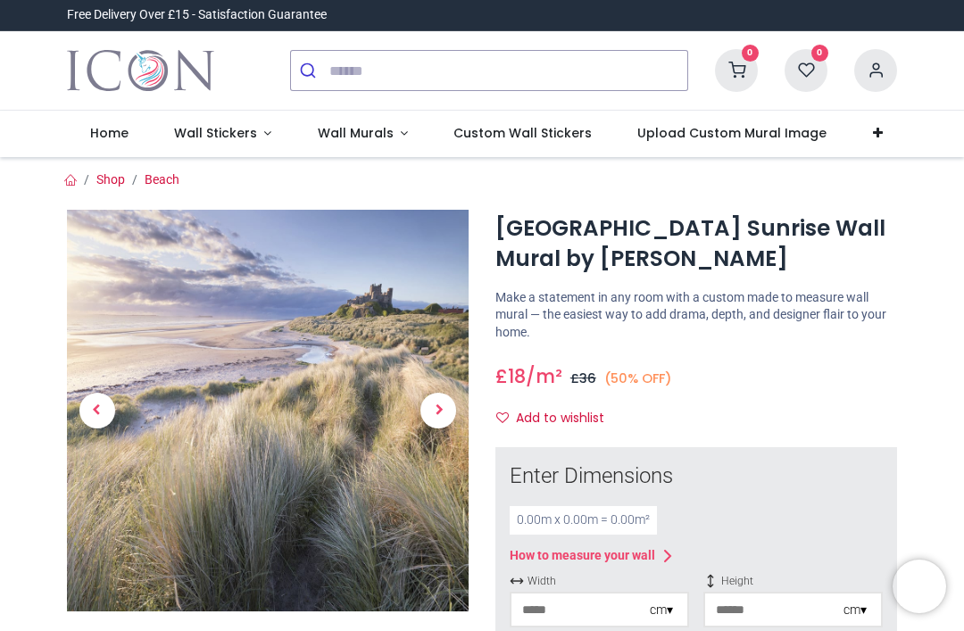
click at [109, 409] on span "Previous" at bounding box center [97, 411] width 36 height 36
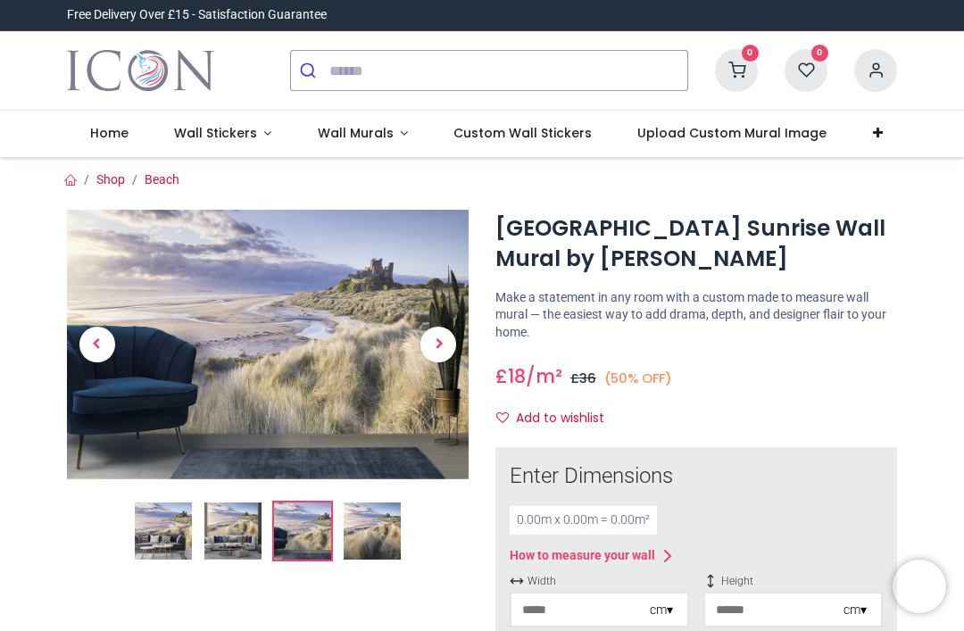
click at [100, 354] on span "Previous" at bounding box center [97, 345] width 36 height 36
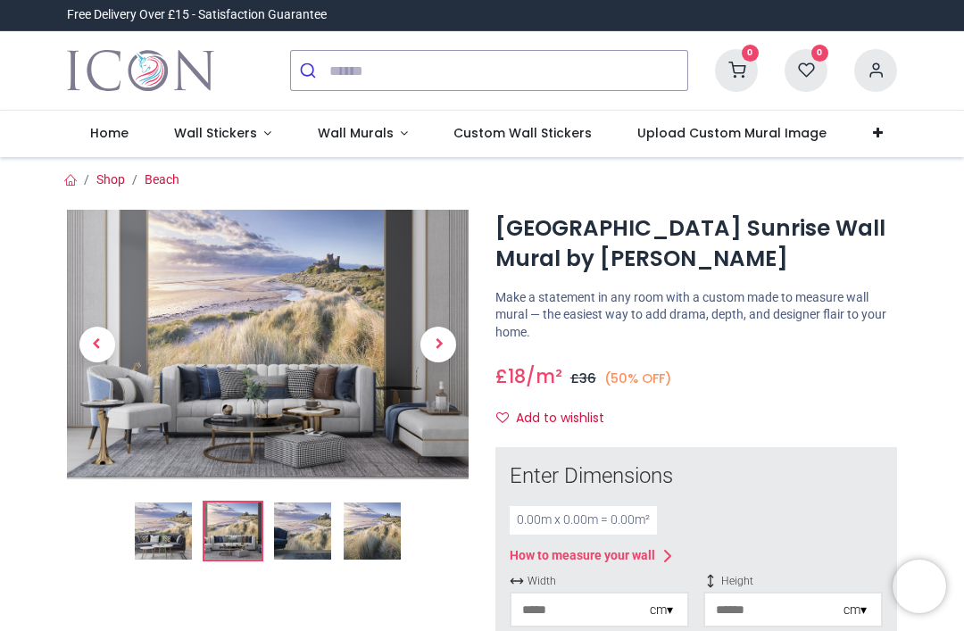
click at [164, 538] on img at bounding box center [163, 531] width 57 height 57
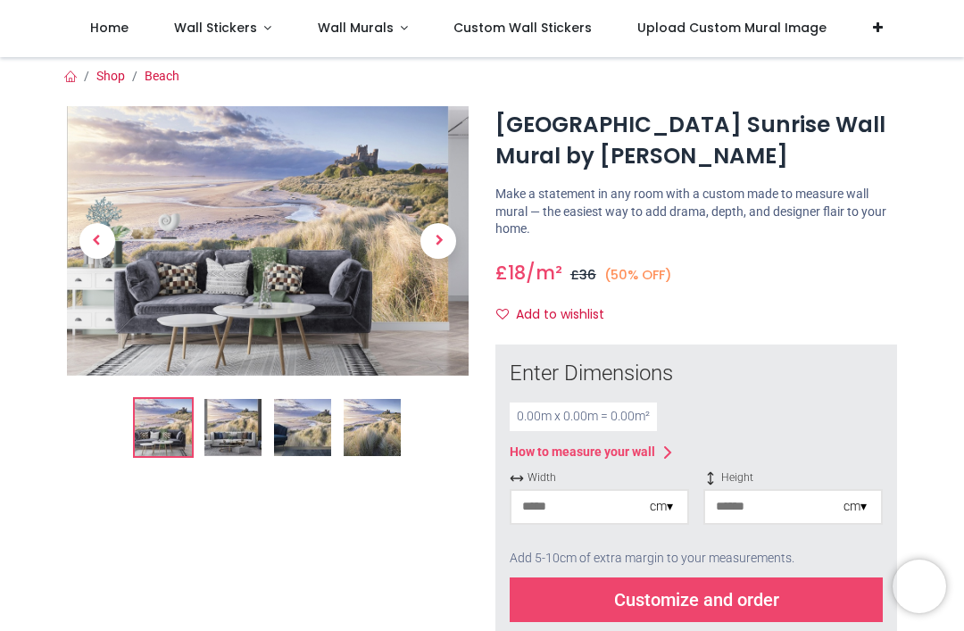
scroll to position [2, 0]
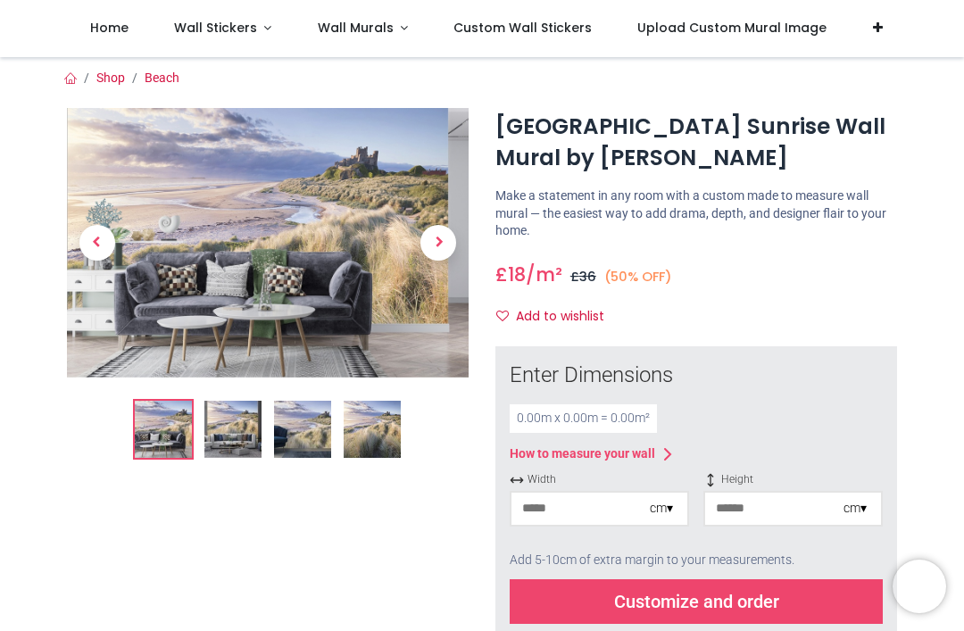
click at [370, 426] on img at bounding box center [372, 429] width 57 height 57
